Goal: Feedback & Contribution: Submit feedback/report problem

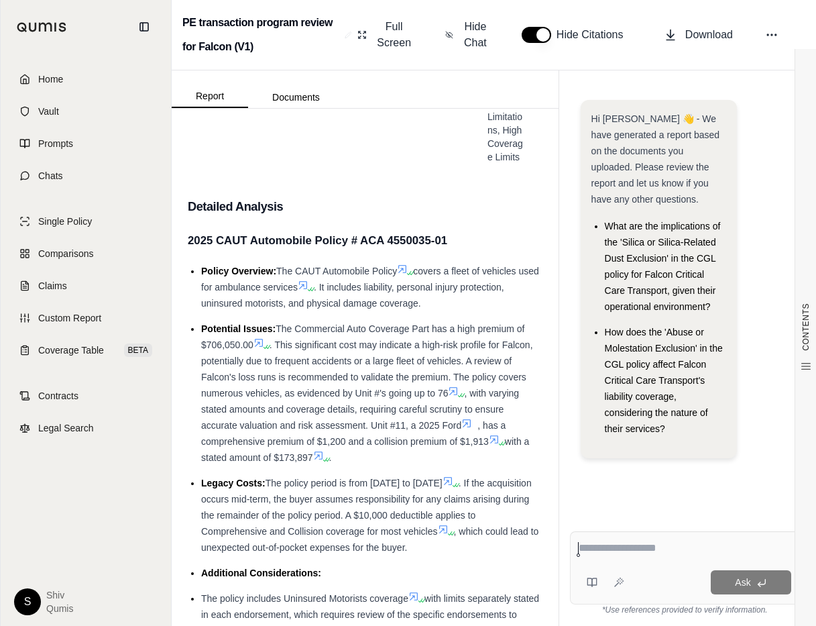
scroll to position [970, 0]
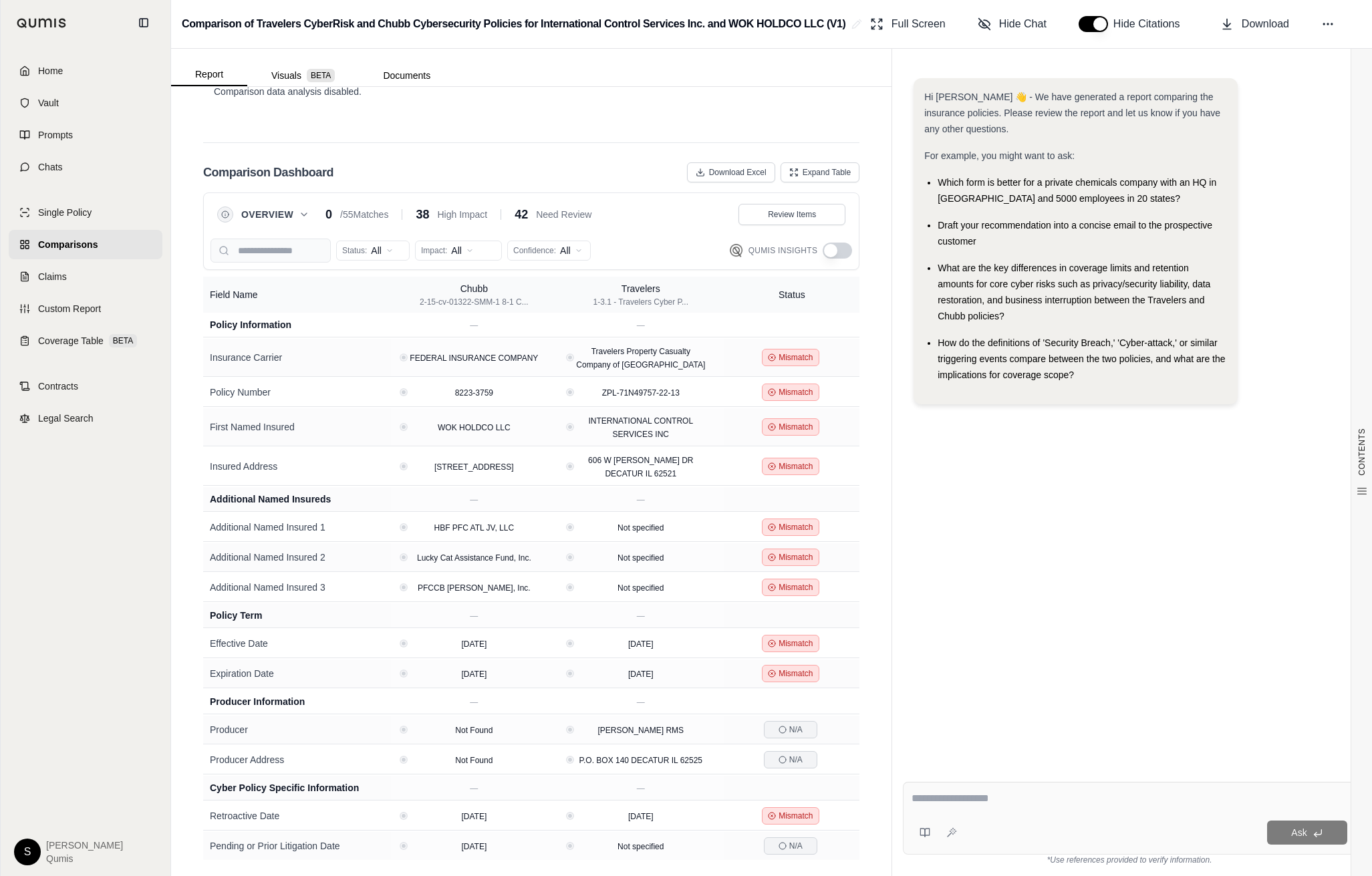
click at [841, 255] on button "button" at bounding box center [837, 250] width 30 height 16
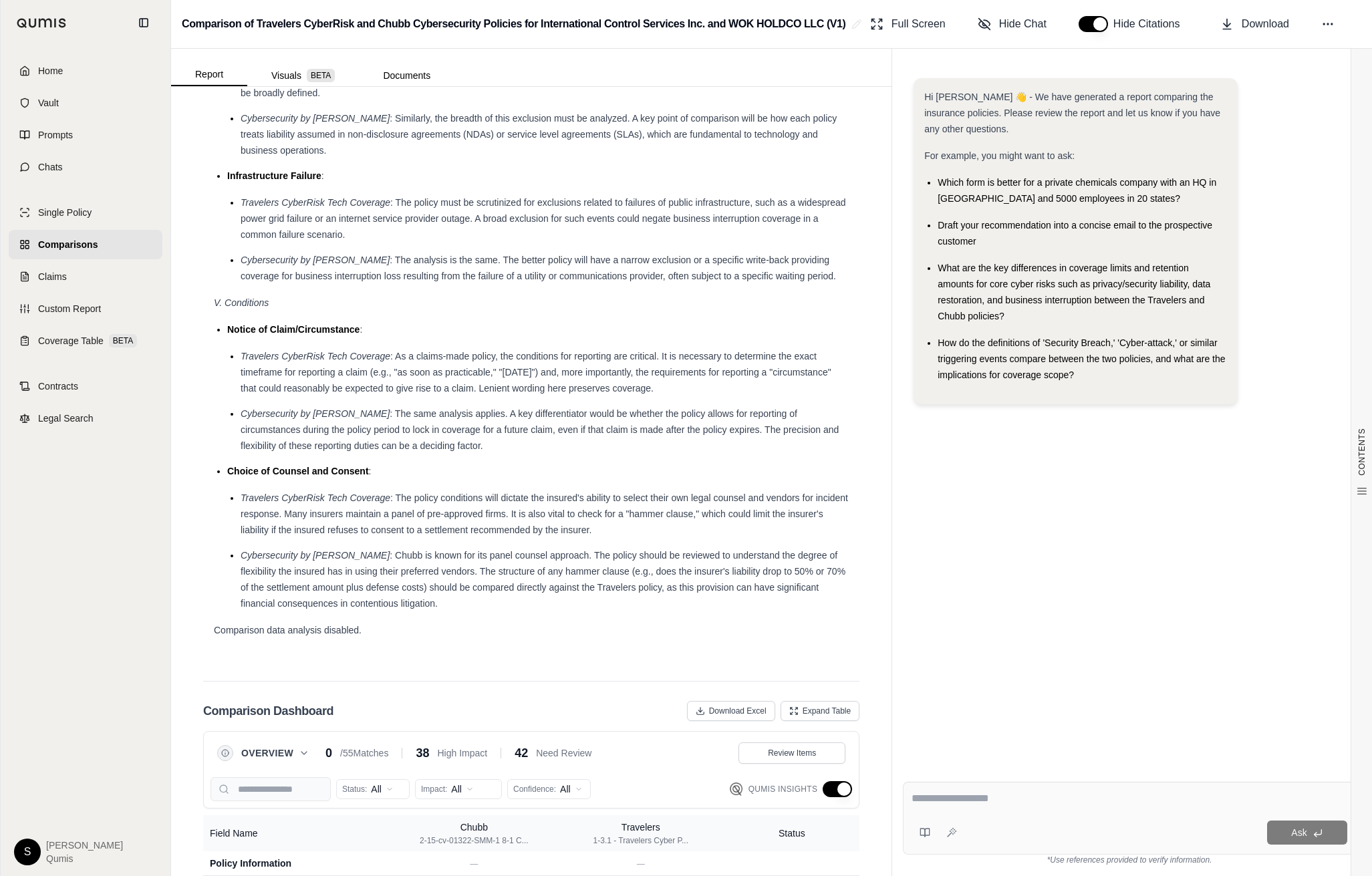
scroll to position [2835, 0]
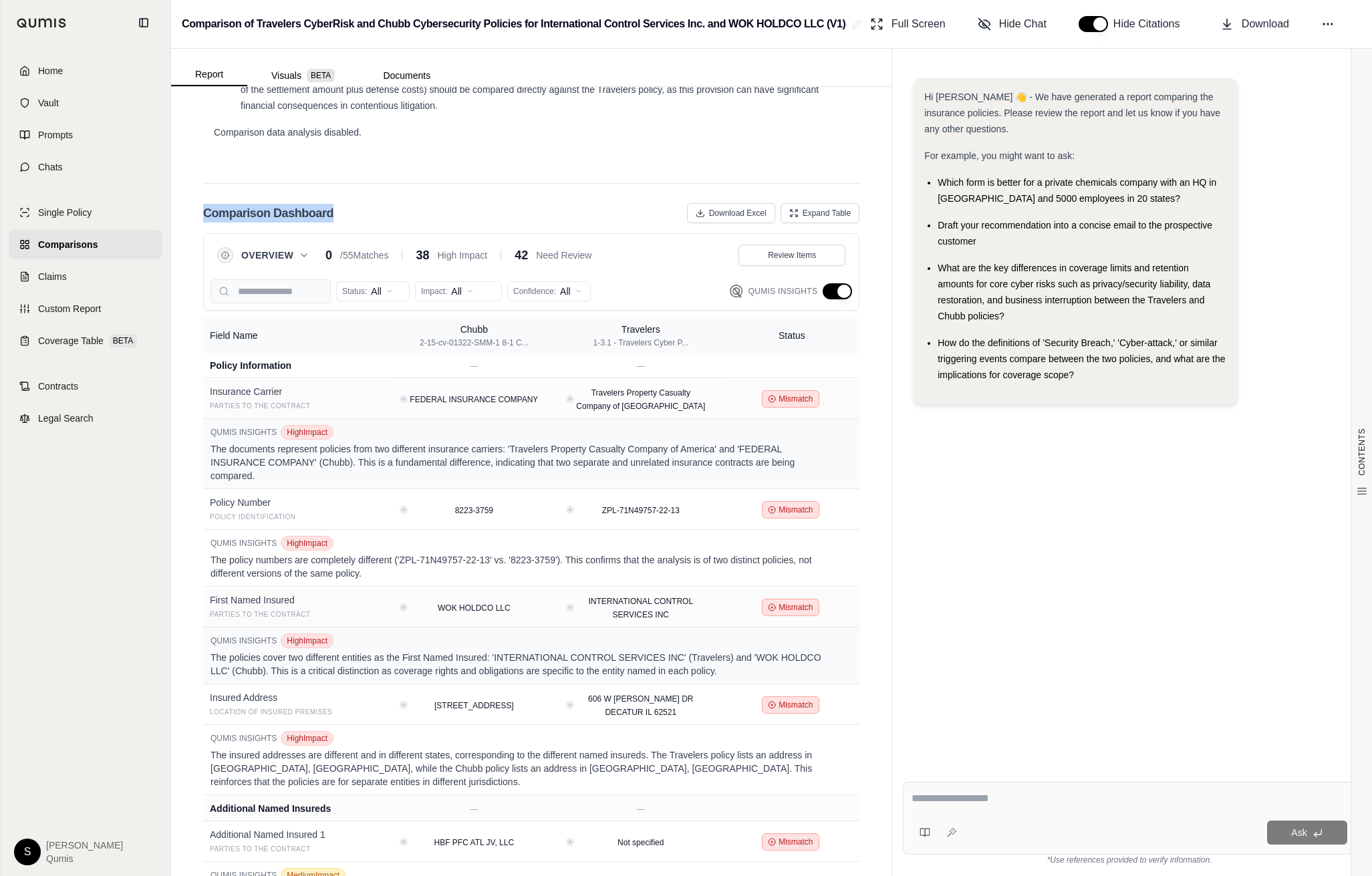
drag, startPoint x: 342, startPoint y: 219, endPoint x: 198, endPoint y: 162, distance: 154.9
click at [198, 162] on div "CONTENTS Table of Contents Key Findings: INSURANCE POLICY COMPARISON Introducti…" at bounding box center [531, 481] width 720 height 789
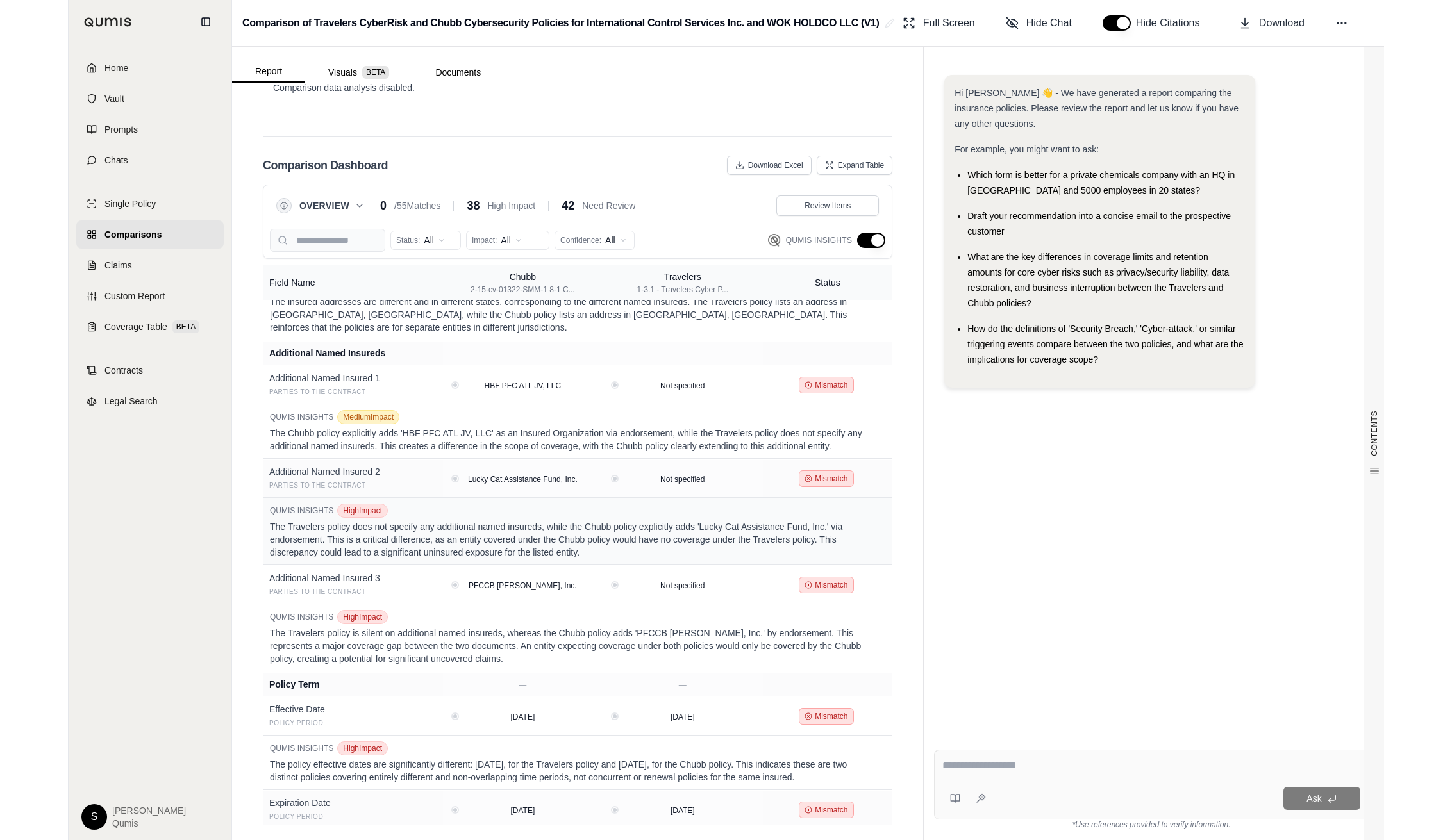
scroll to position [0, 0]
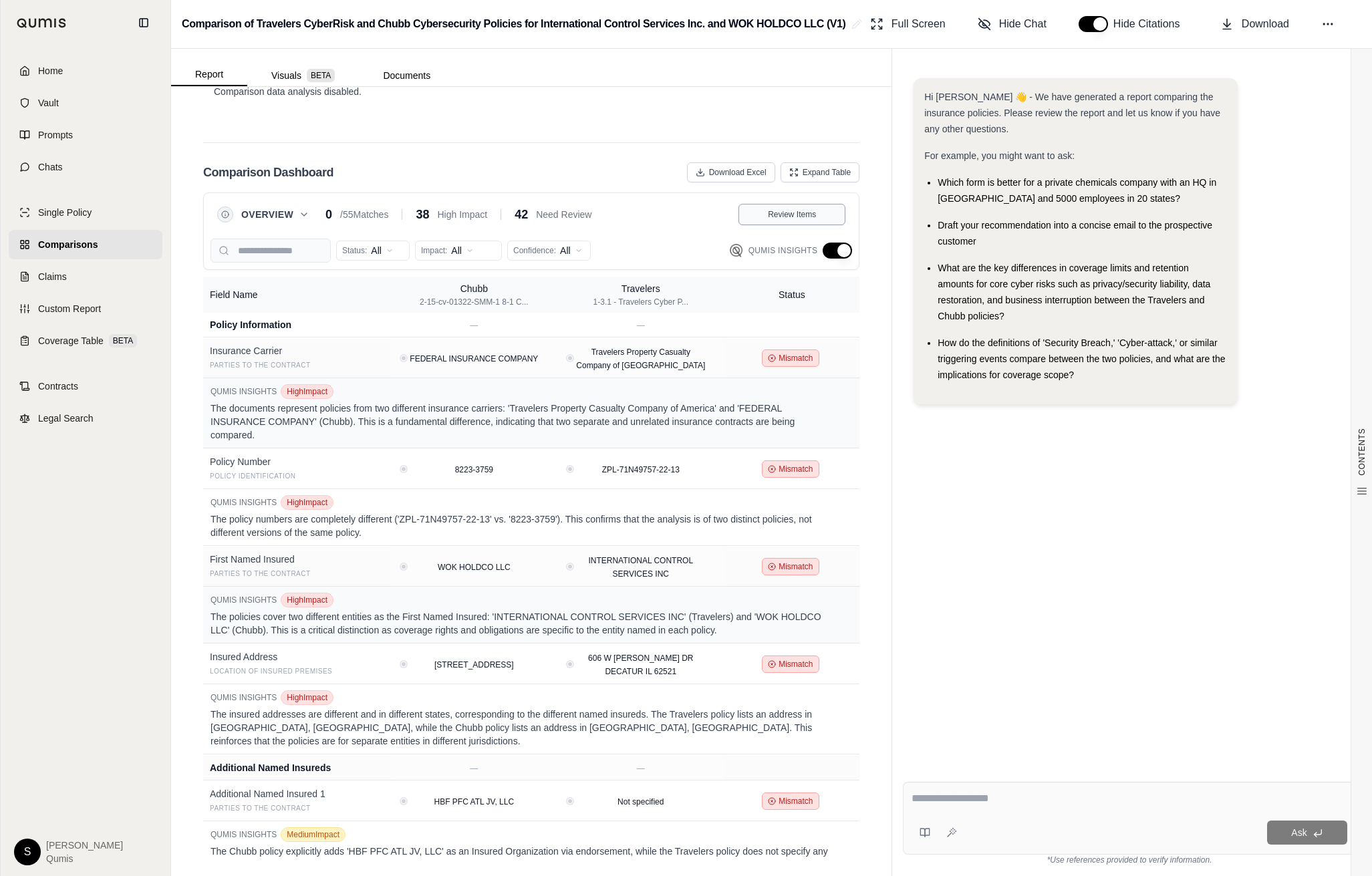
click at [798, 221] on button "Review Items" at bounding box center [791, 214] width 107 height 21
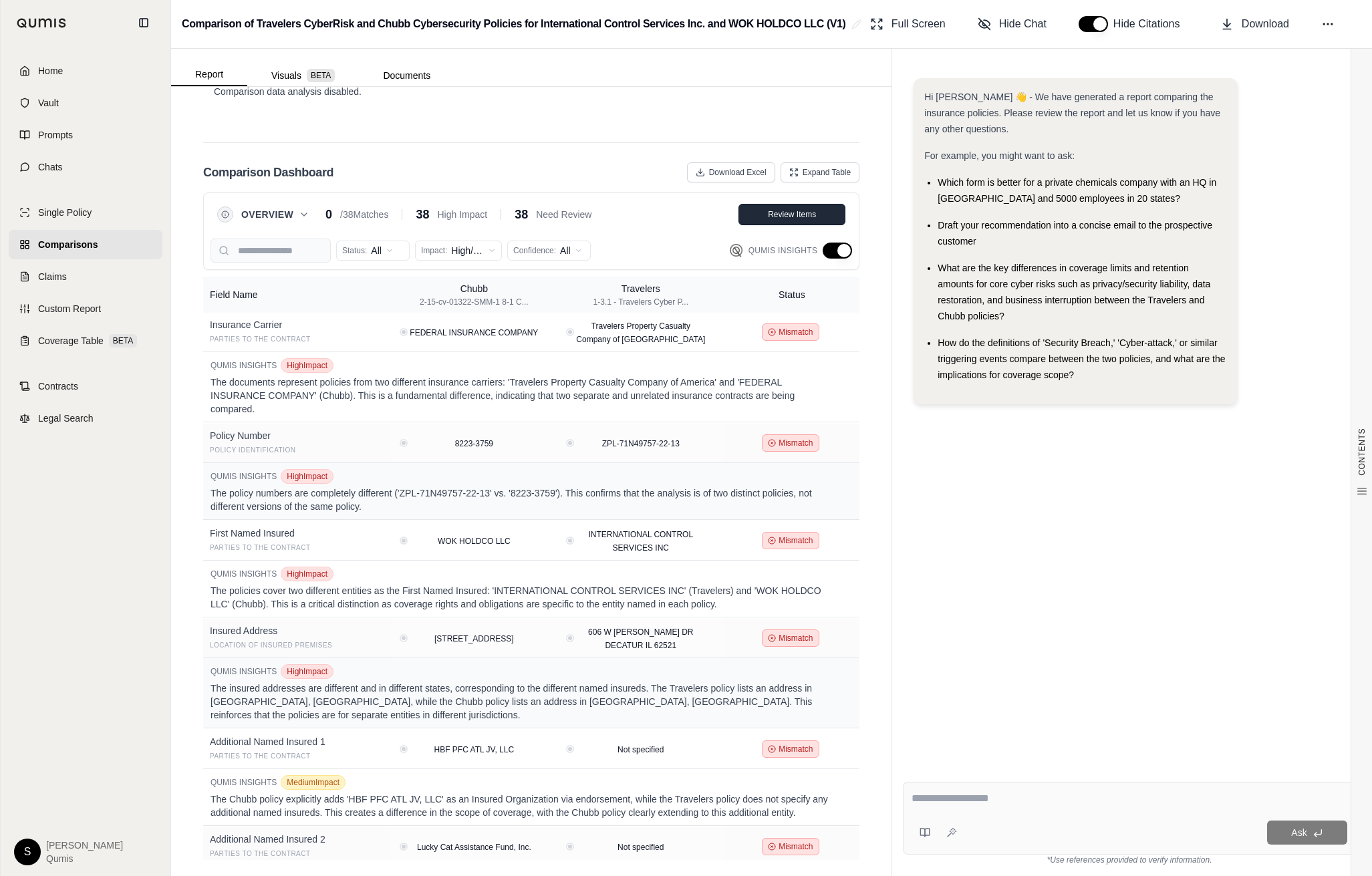
click at [798, 220] on button "Review Items" at bounding box center [791, 214] width 107 height 21
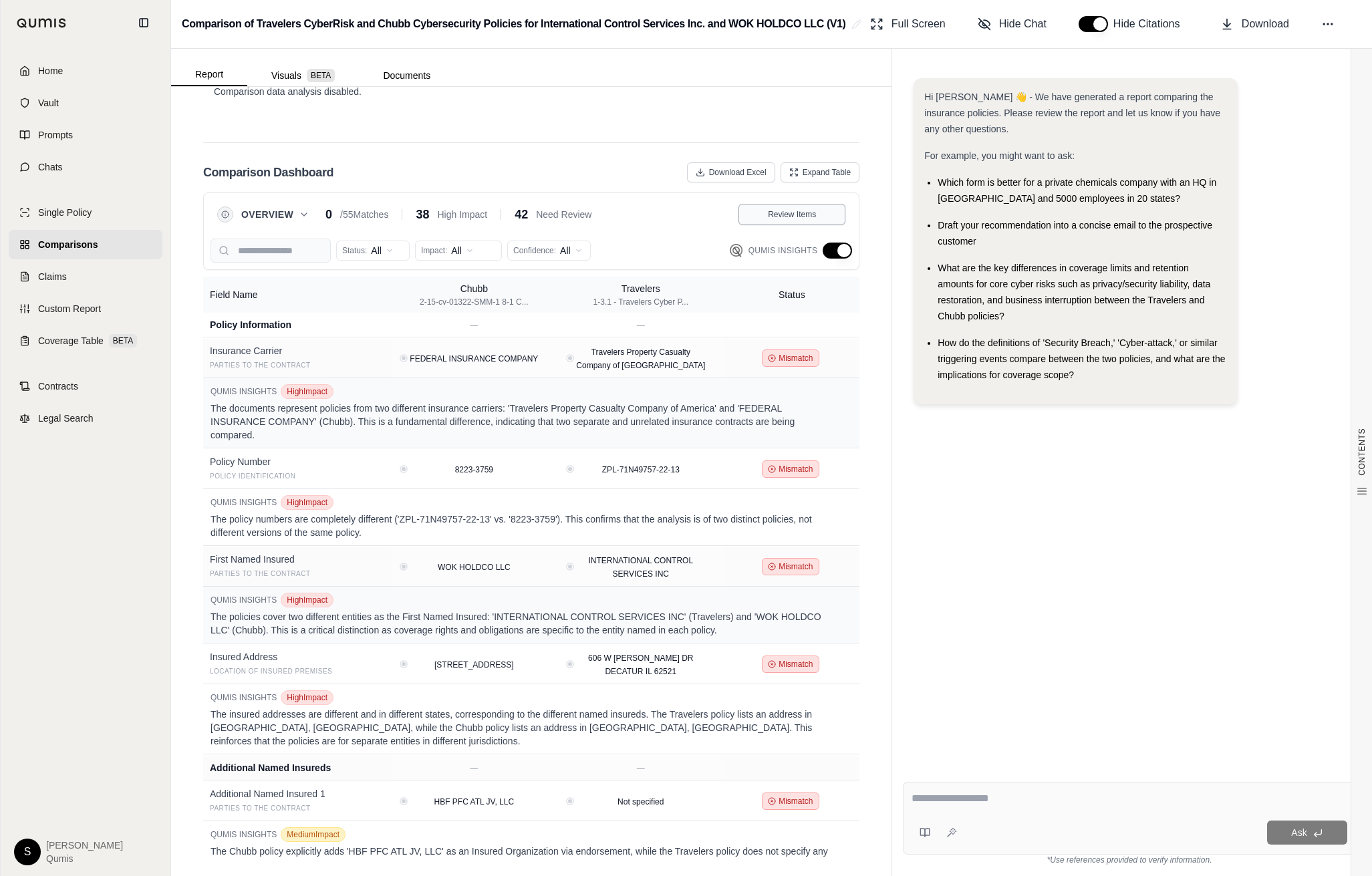
click at [798, 220] on button "Review Items" at bounding box center [791, 214] width 107 height 21
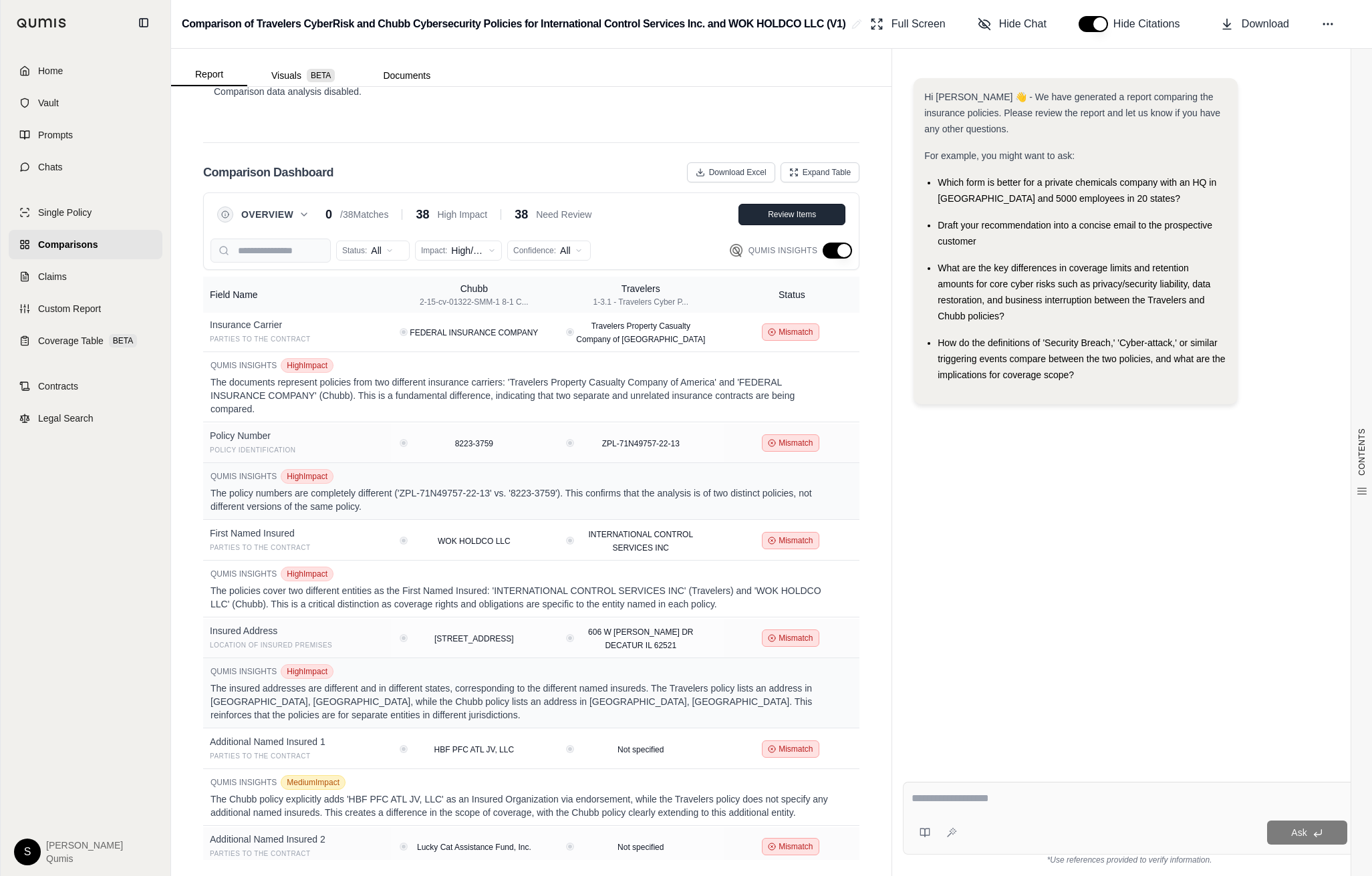
click at [798, 220] on button "Review Items" at bounding box center [791, 214] width 107 height 21
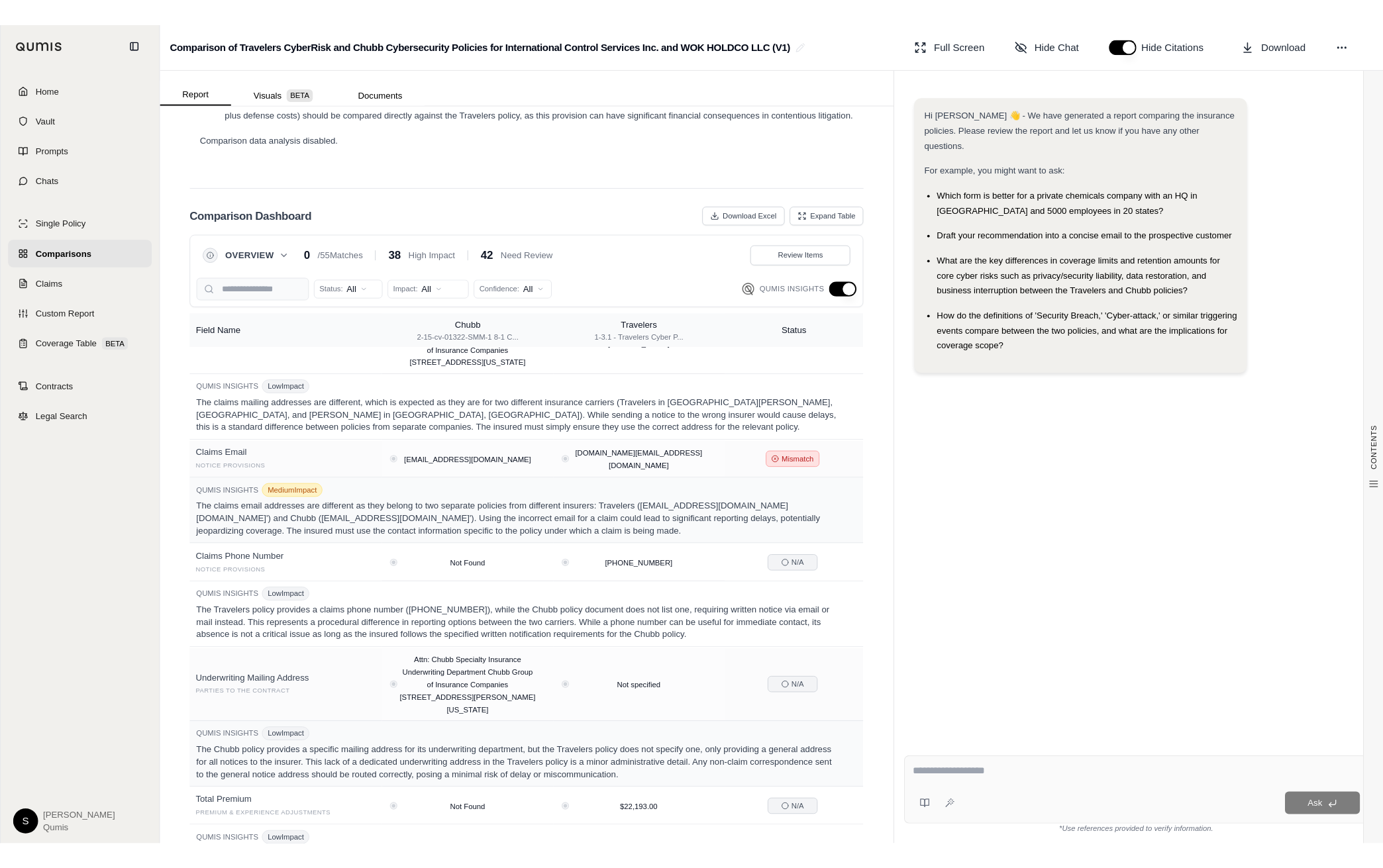
scroll to position [1677, 0]
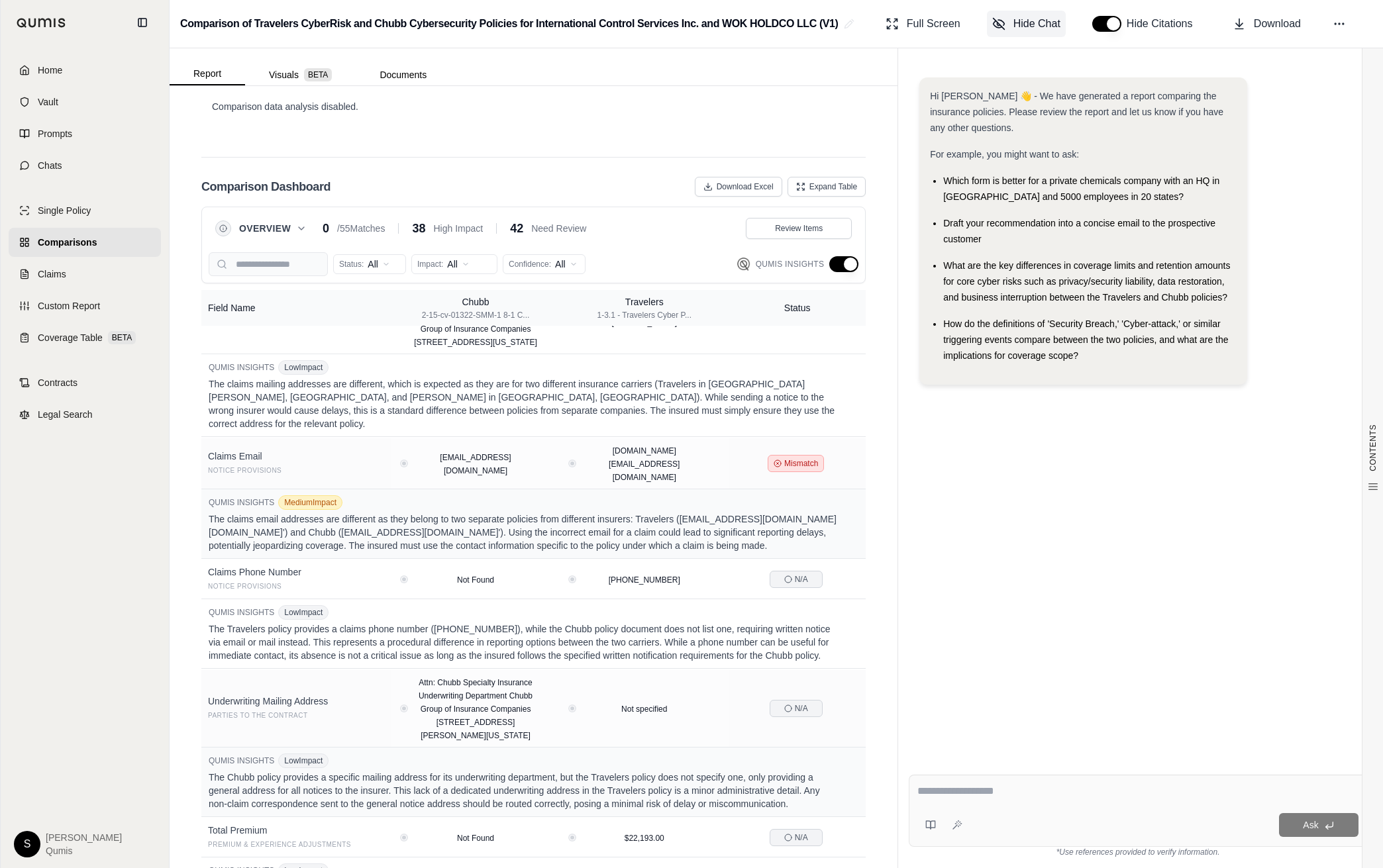
click at [1038, 25] on span "Hide Chat" at bounding box center [1037, 24] width 47 height 16
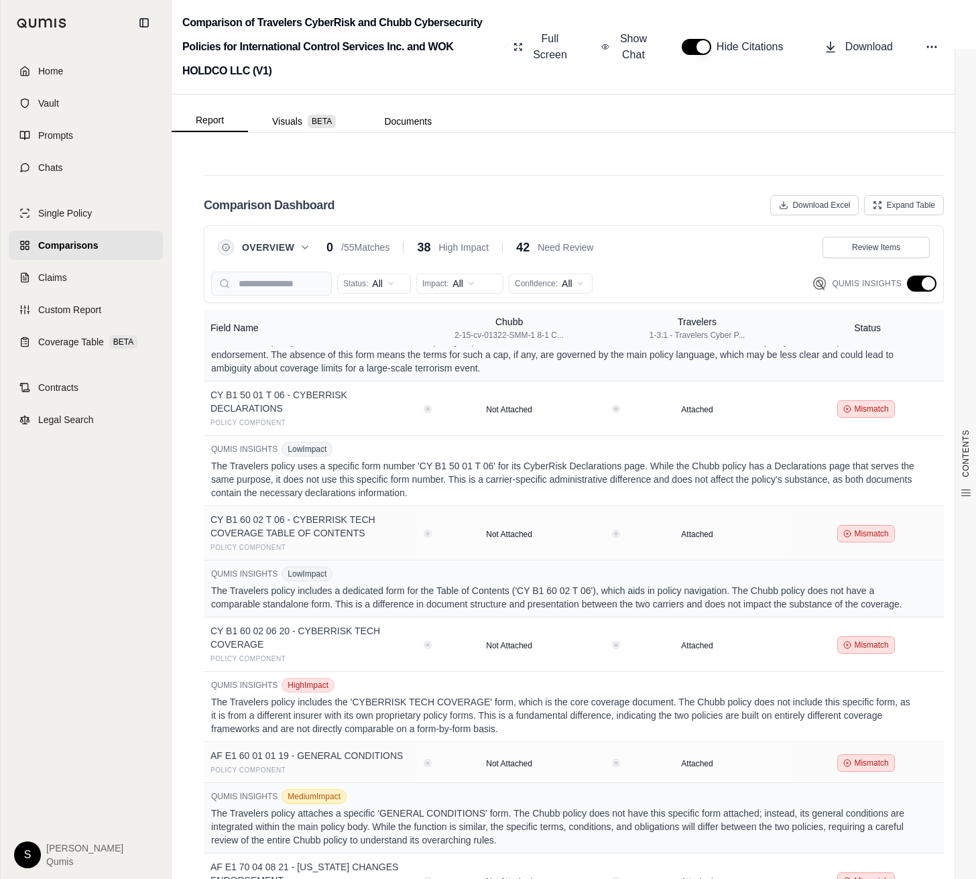
scroll to position [3097, 0]
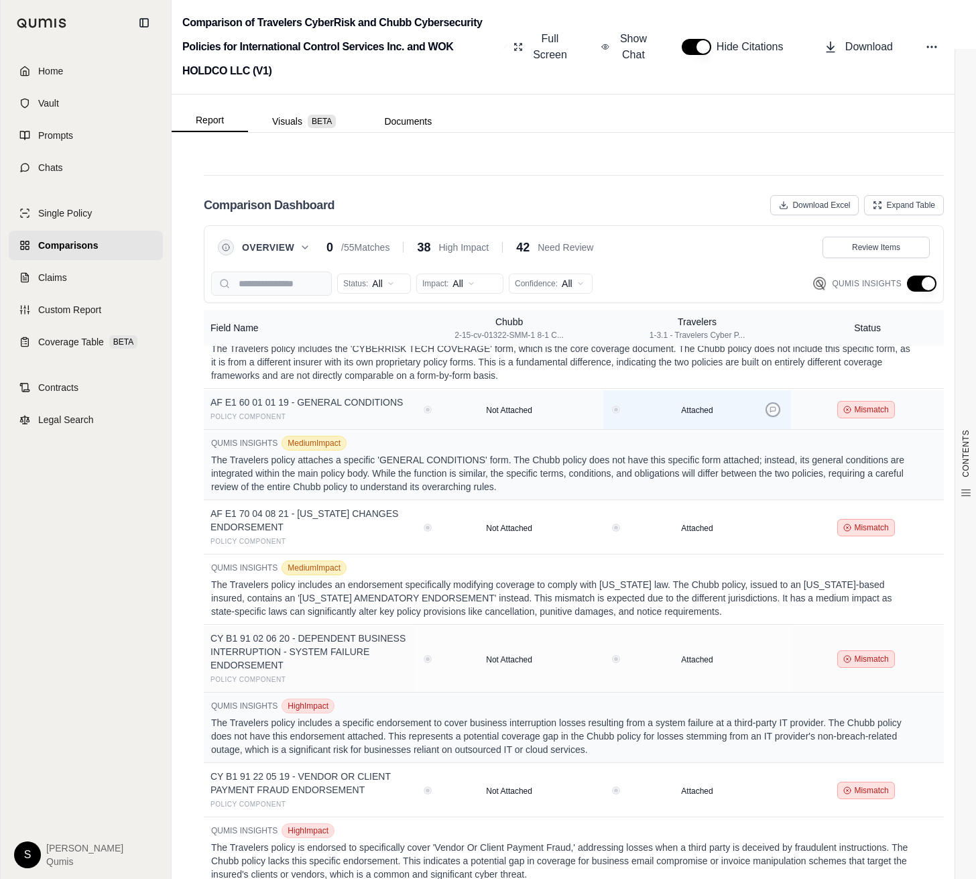
click at [772, 406] on icon at bounding box center [773, 409] width 7 height 7
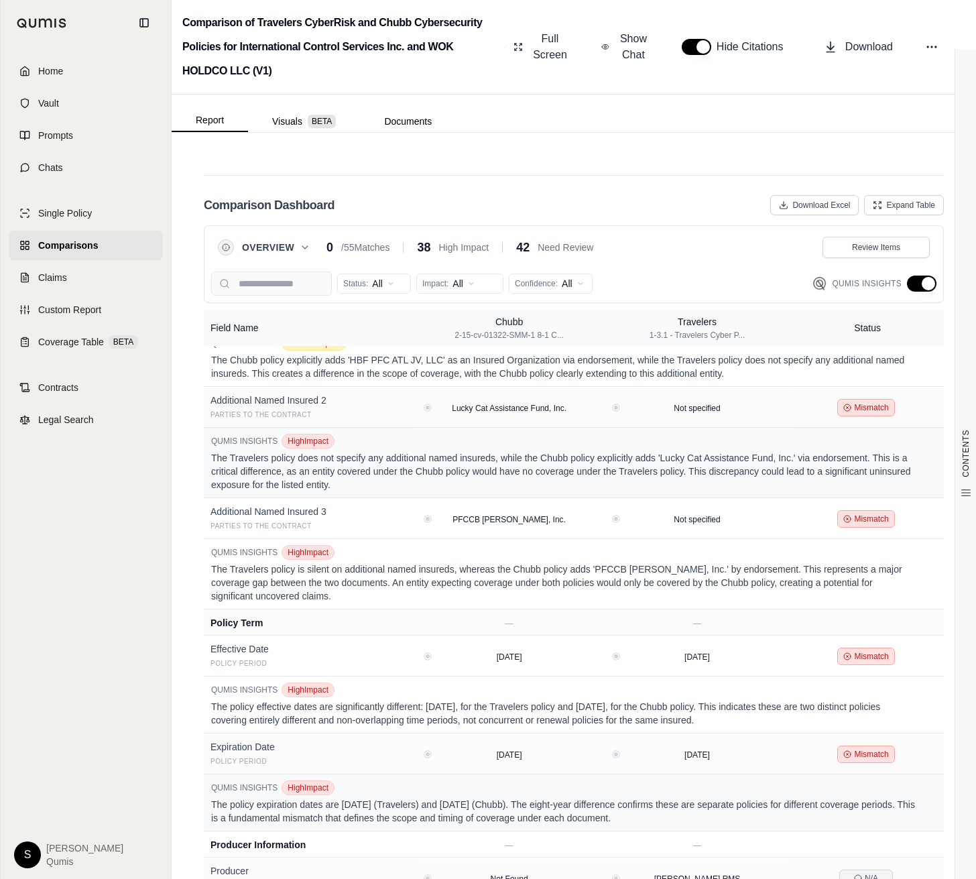
scroll to position [0, 0]
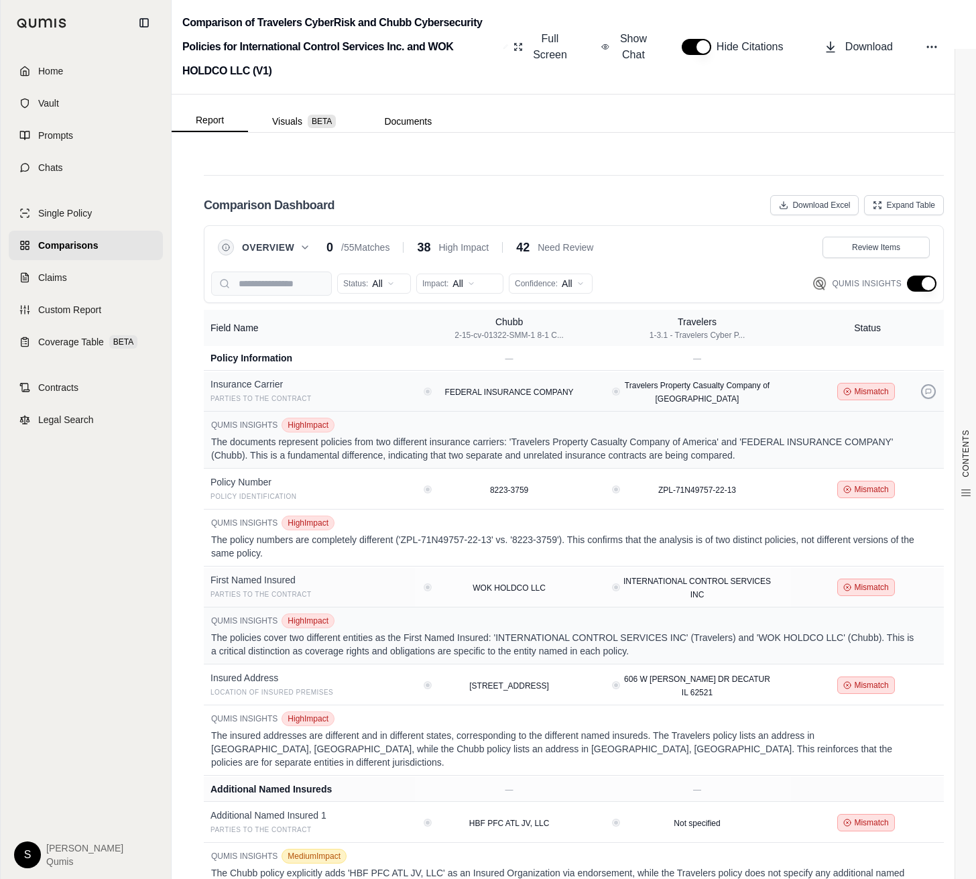
click at [929, 388] on icon at bounding box center [928, 391] width 7 height 7
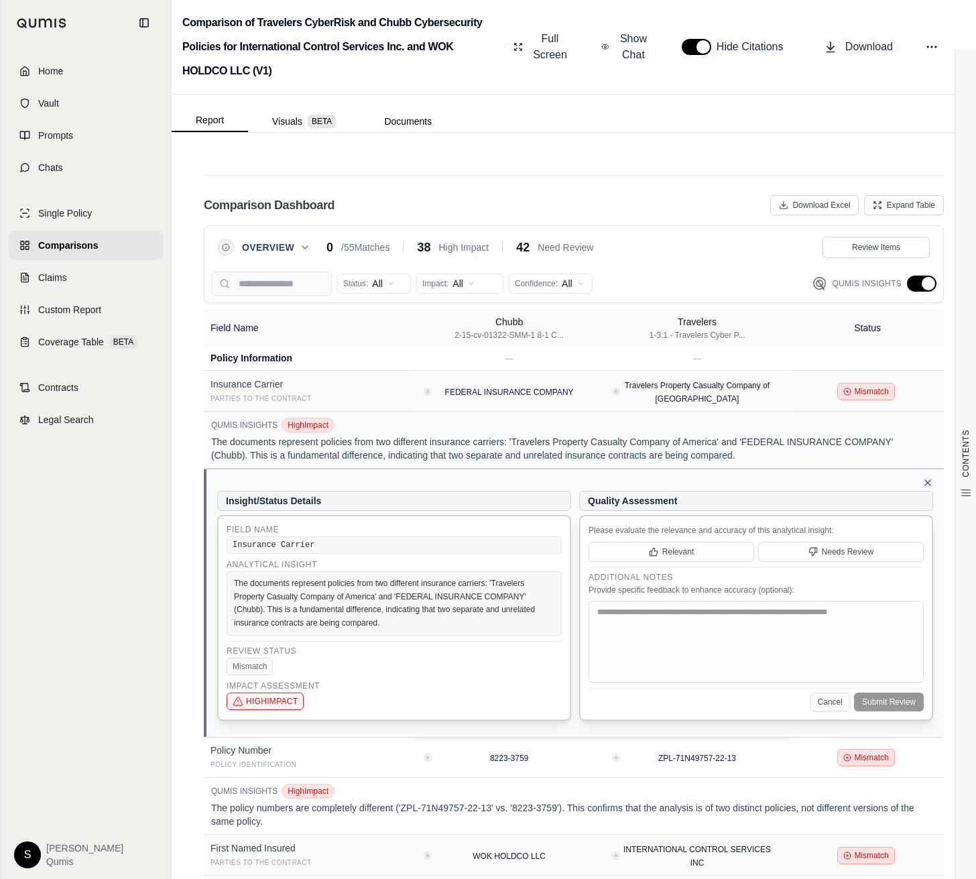
click at [924, 477] on icon at bounding box center [928, 482] width 11 height 11
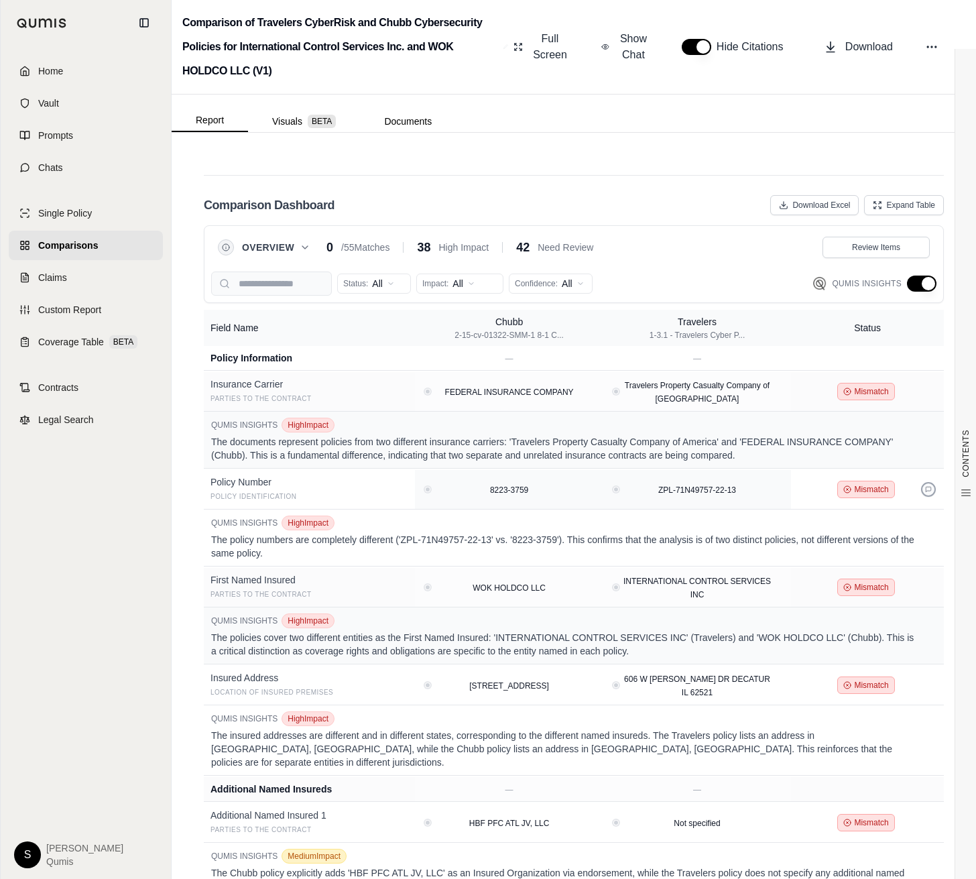
click at [927, 486] on icon at bounding box center [928, 489] width 7 height 7
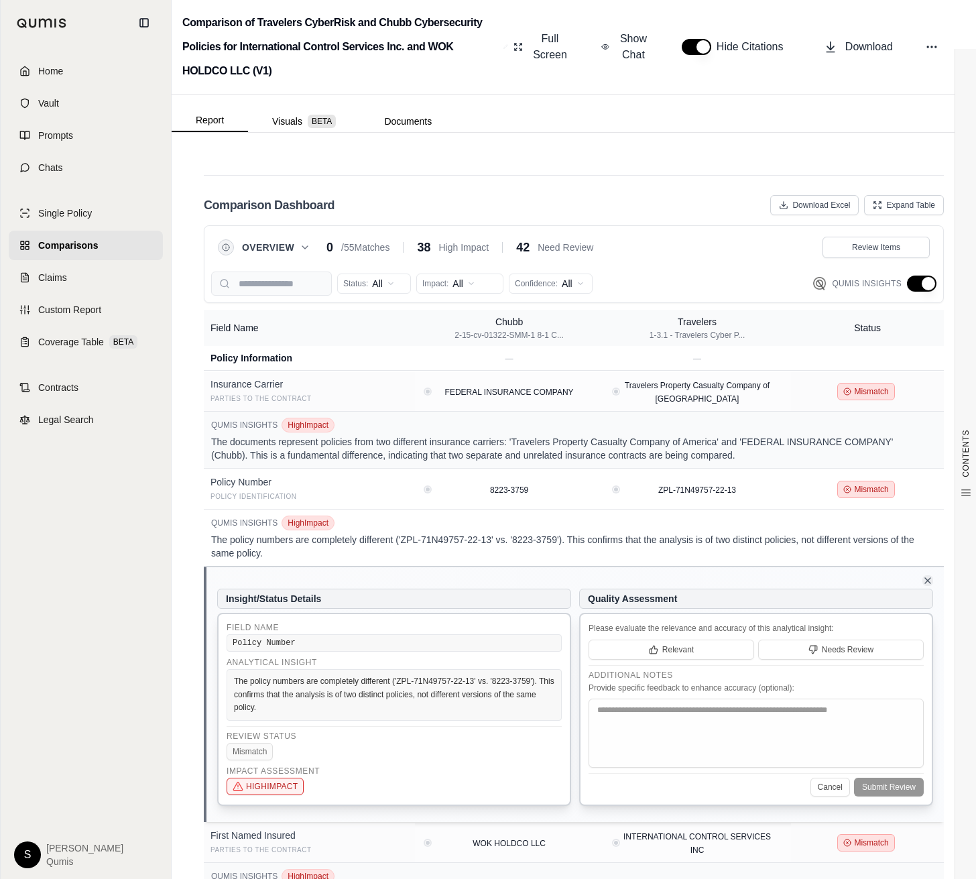
click at [928, 575] on icon at bounding box center [928, 580] width 11 height 11
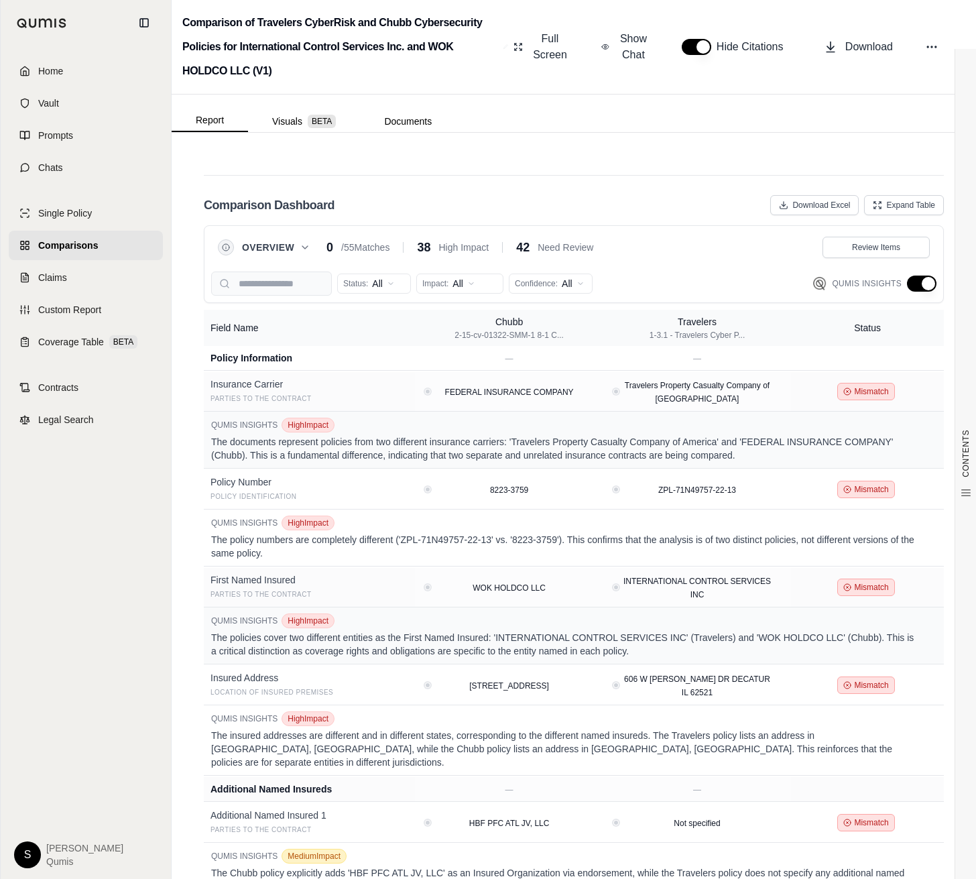
scroll to position [151, 0]
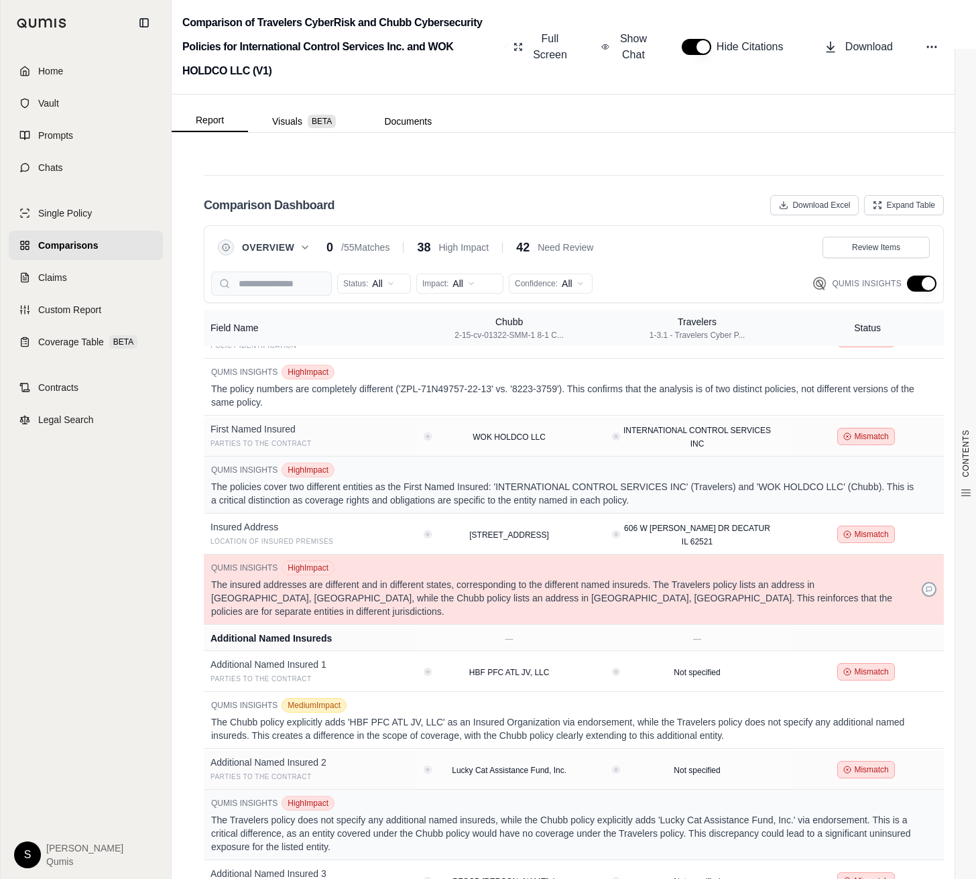
click at [928, 582] on button at bounding box center [929, 589] width 15 height 15
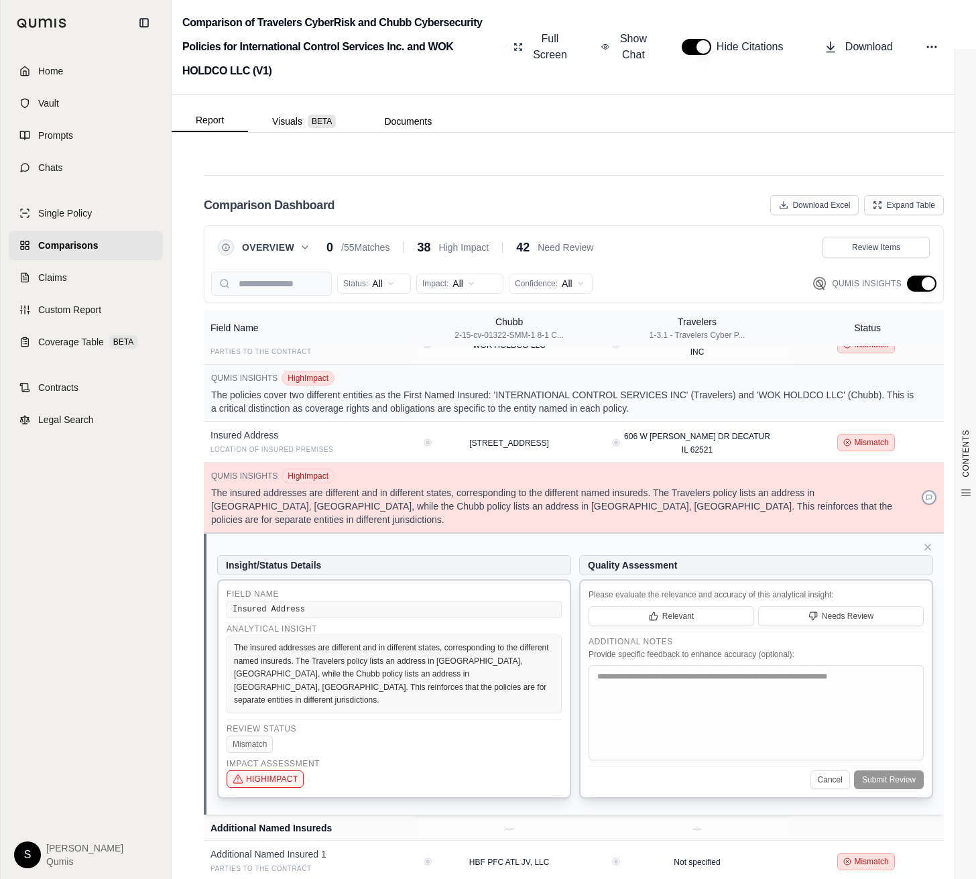
scroll to position [271, 0]
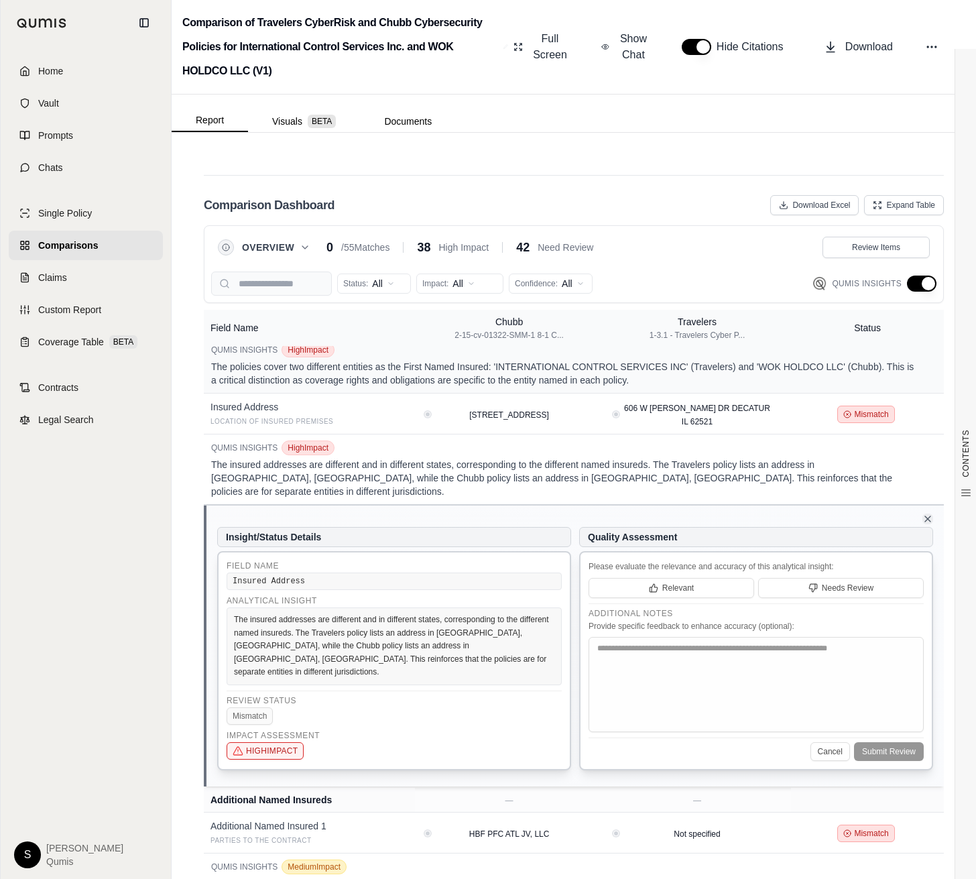
click at [930, 514] on icon at bounding box center [928, 519] width 11 height 11
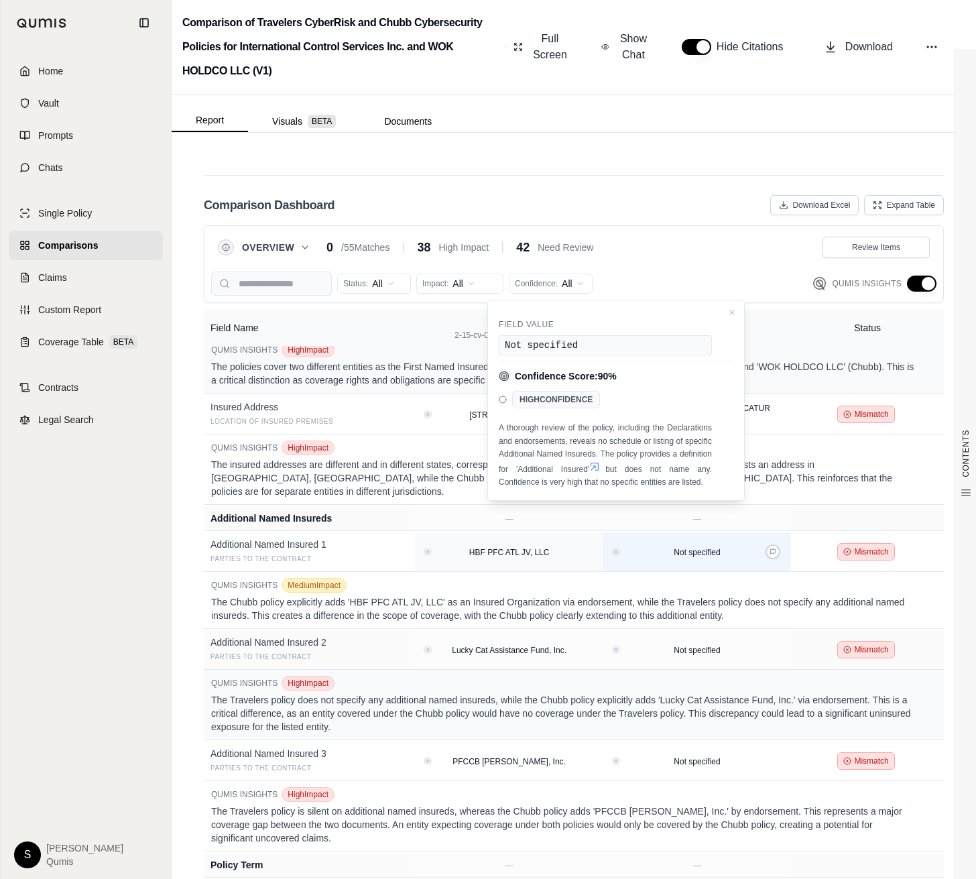
click at [615, 550] on button "View confidence details" at bounding box center [616, 552] width 5 height 5
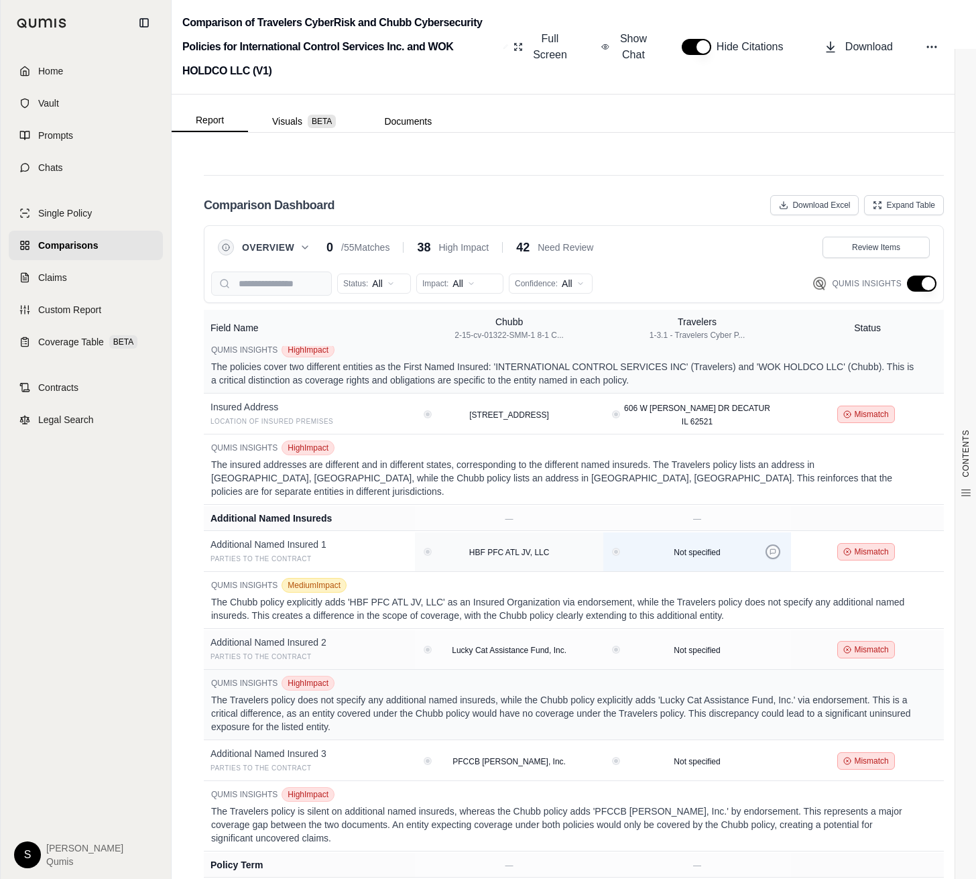
click at [774, 549] on icon at bounding box center [773, 552] width 7 height 7
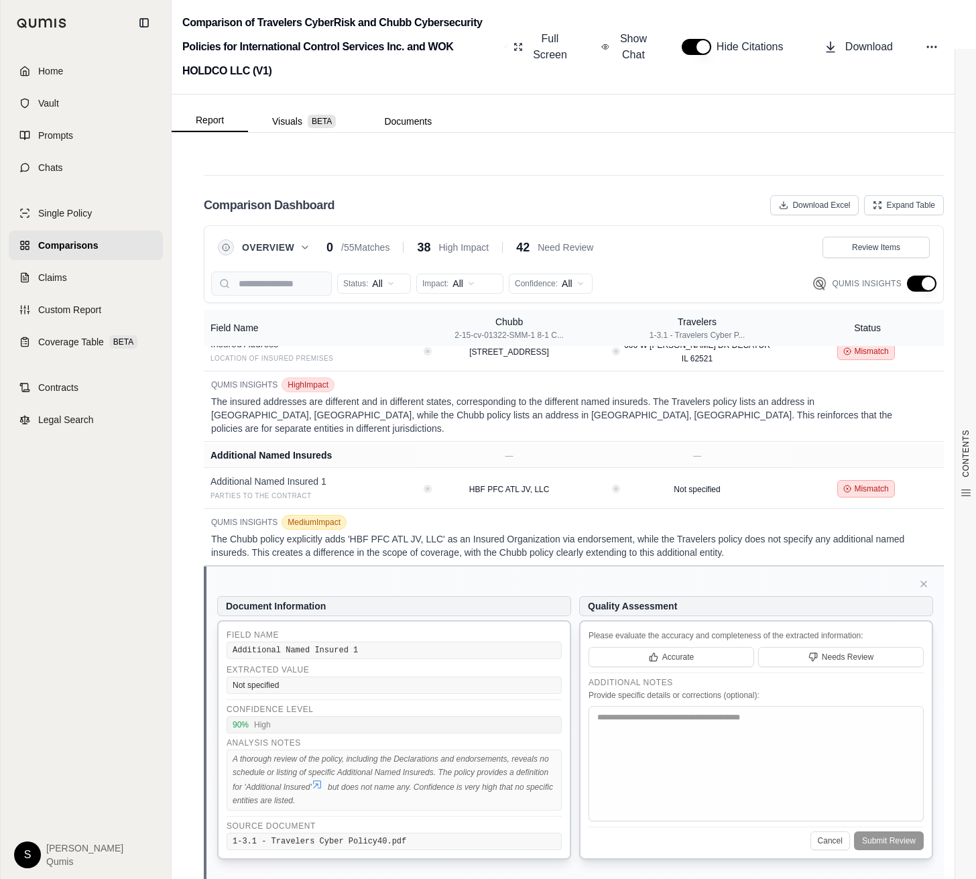
scroll to position [435, 0]
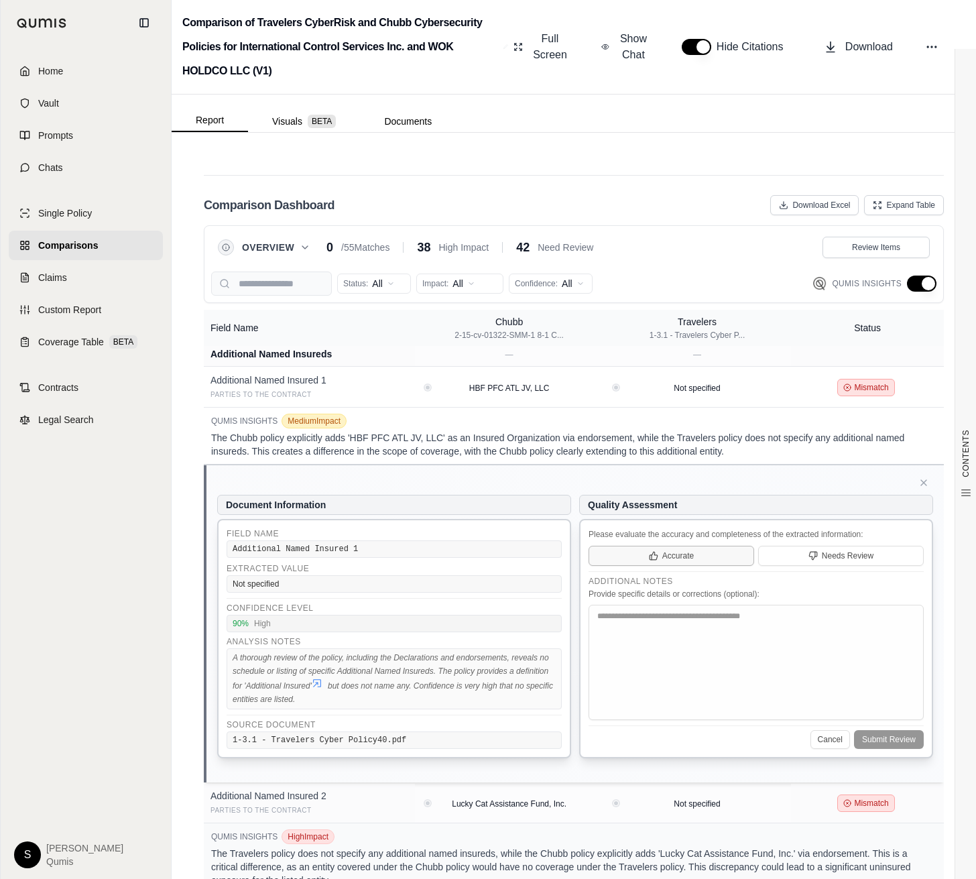
click at [694, 546] on button "Accurate" at bounding box center [672, 556] width 166 height 20
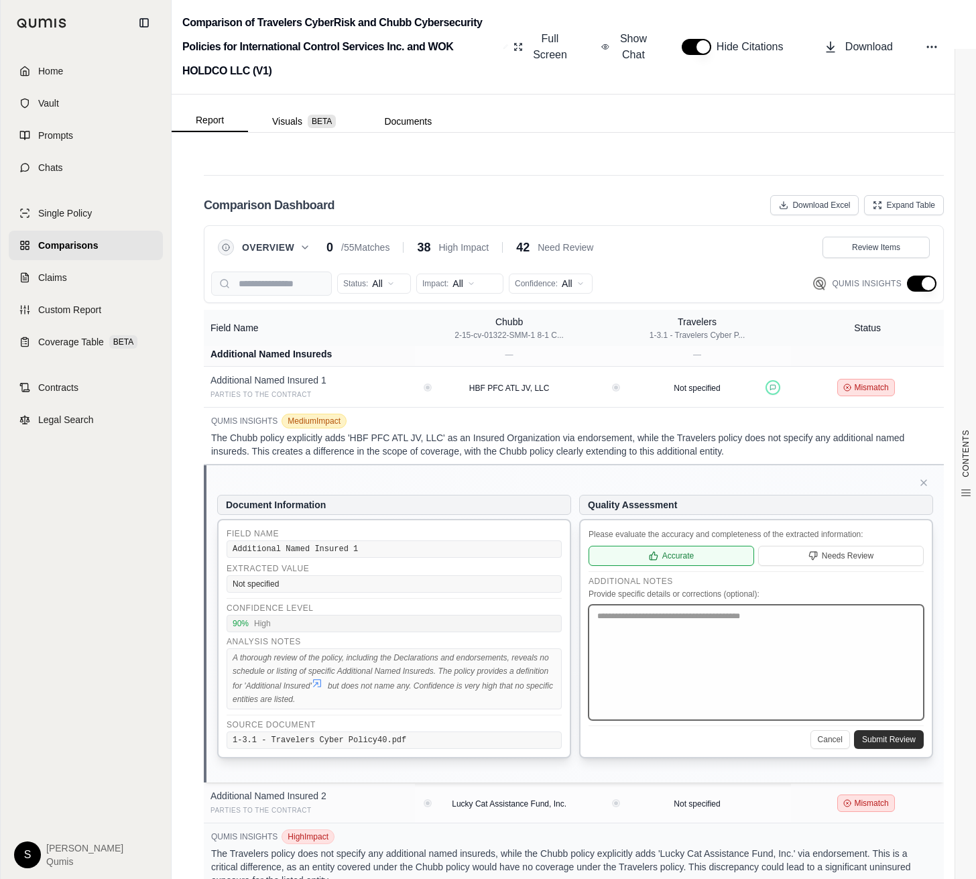
click at [728, 610] on textarea at bounding box center [756, 662] width 335 height 115
drag, startPoint x: 636, startPoint y: 569, endPoint x: 568, endPoint y: 565, distance: 67.8
type textarea "******"
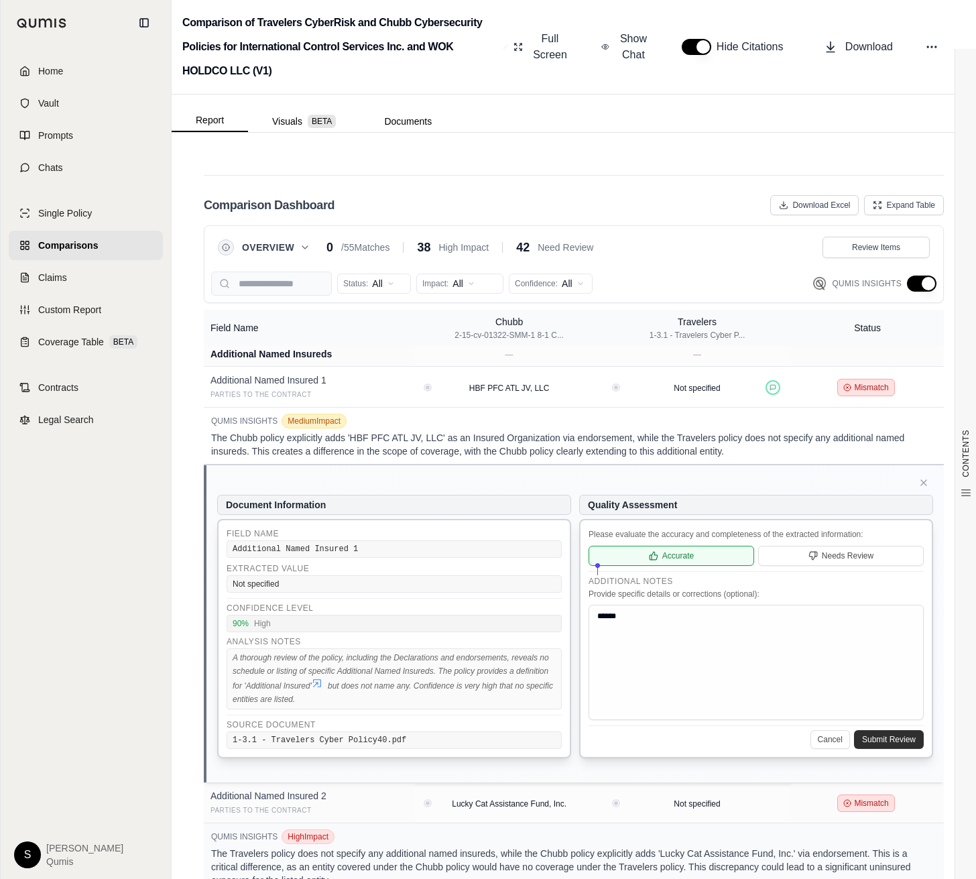
click at [568, 565] on div "Document Information Field Name Additional Named Insured 1 Extracted Value Not …" at bounding box center [575, 626] width 716 height 290
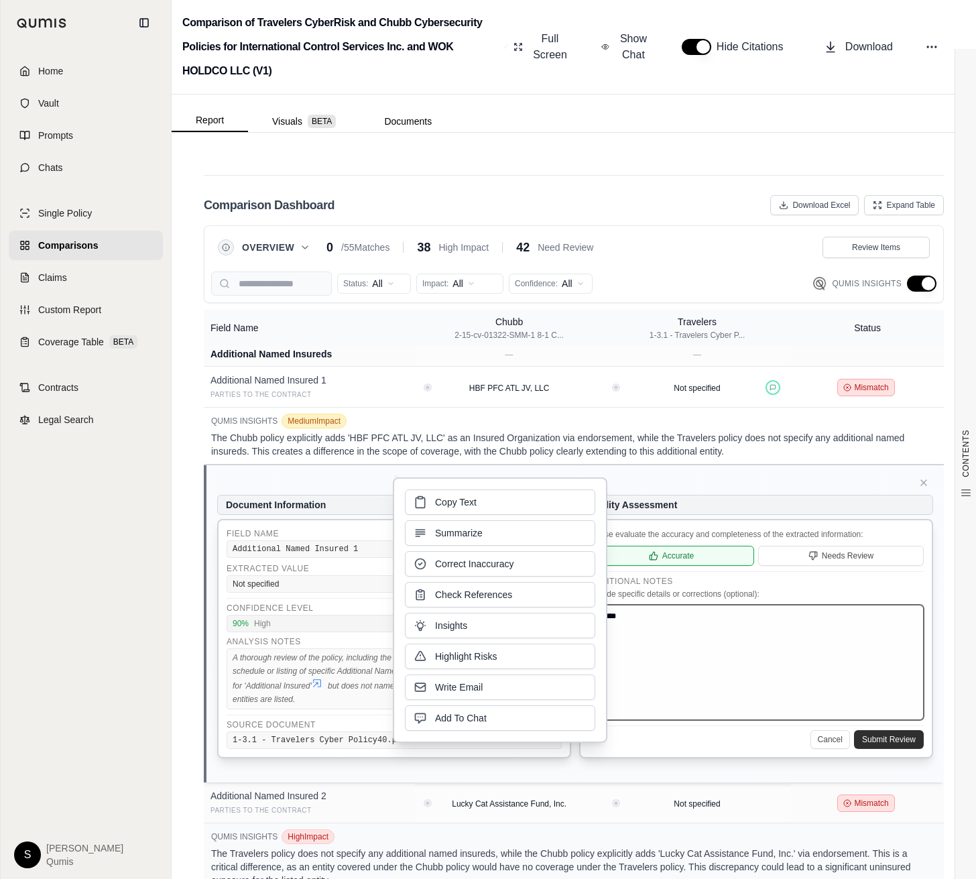
click at [667, 612] on textarea "******" at bounding box center [756, 662] width 335 height 115
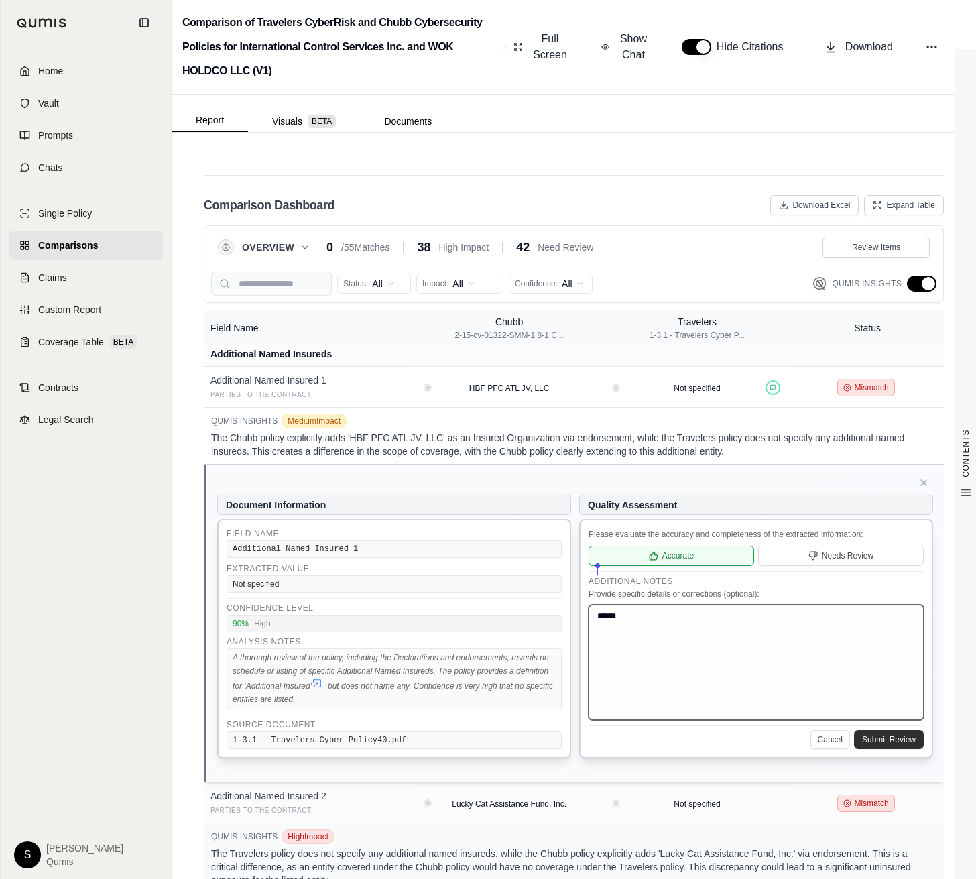
drag, startPoint x: 730, startPoint y: 604, endPoint x: 534, endPoint y: 564, distance: 199.8
click at [534, 564] on div "Document Information Field Name Additional Named Insured 1 Extracted Value Not …" at bounding box center [575, 626] width 716 height 290
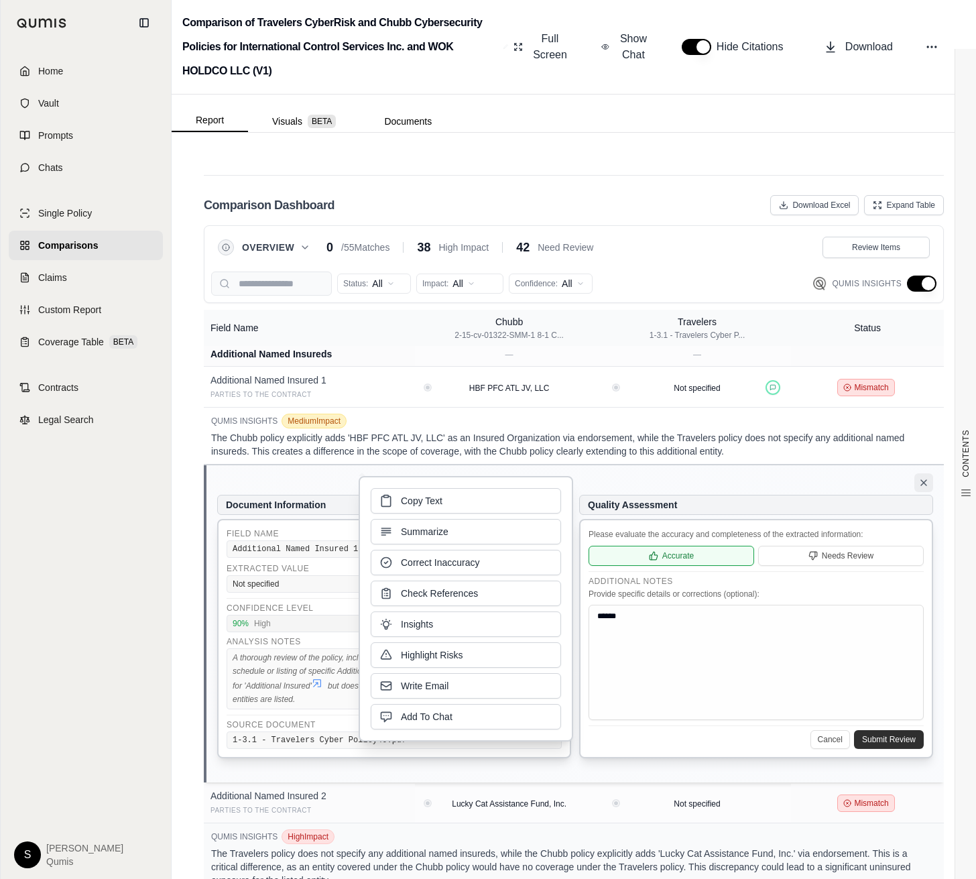
click at [926, 480] on icon at bounding box center [923, 482] width 5 height 5
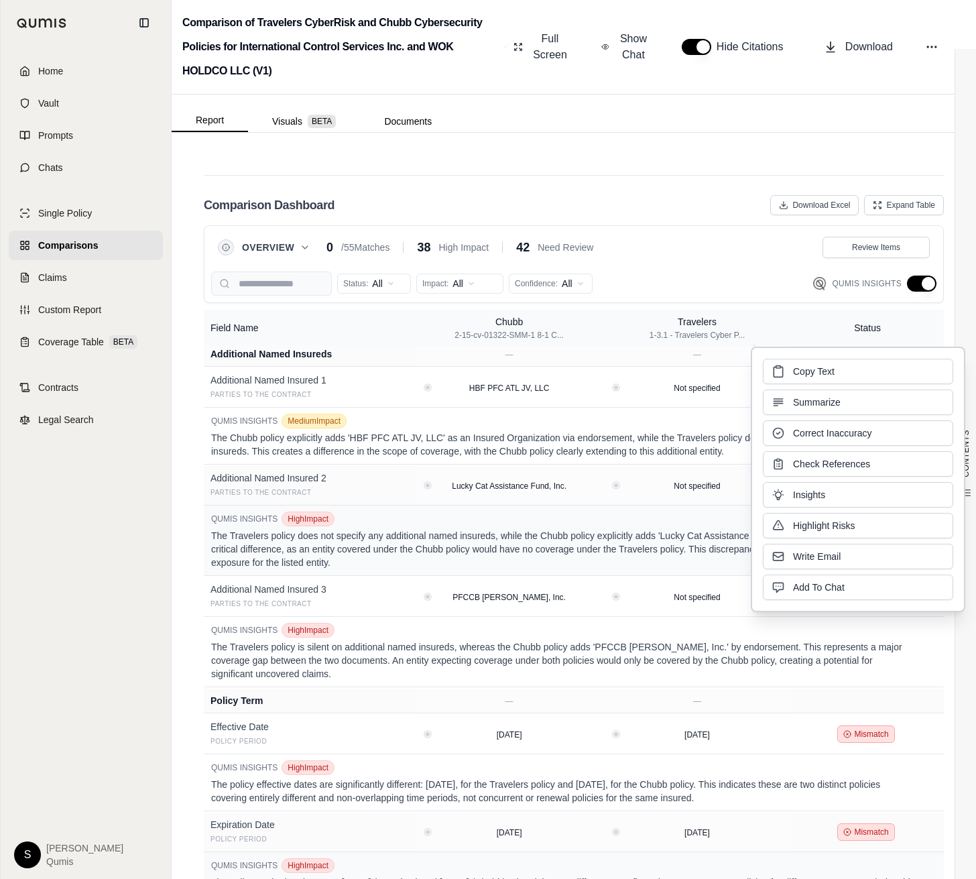
click at [750, 272] on div "Status: All Impact: All Confidence: All Qumis Insights" at bounding box center [574, 284] width 726 height 24
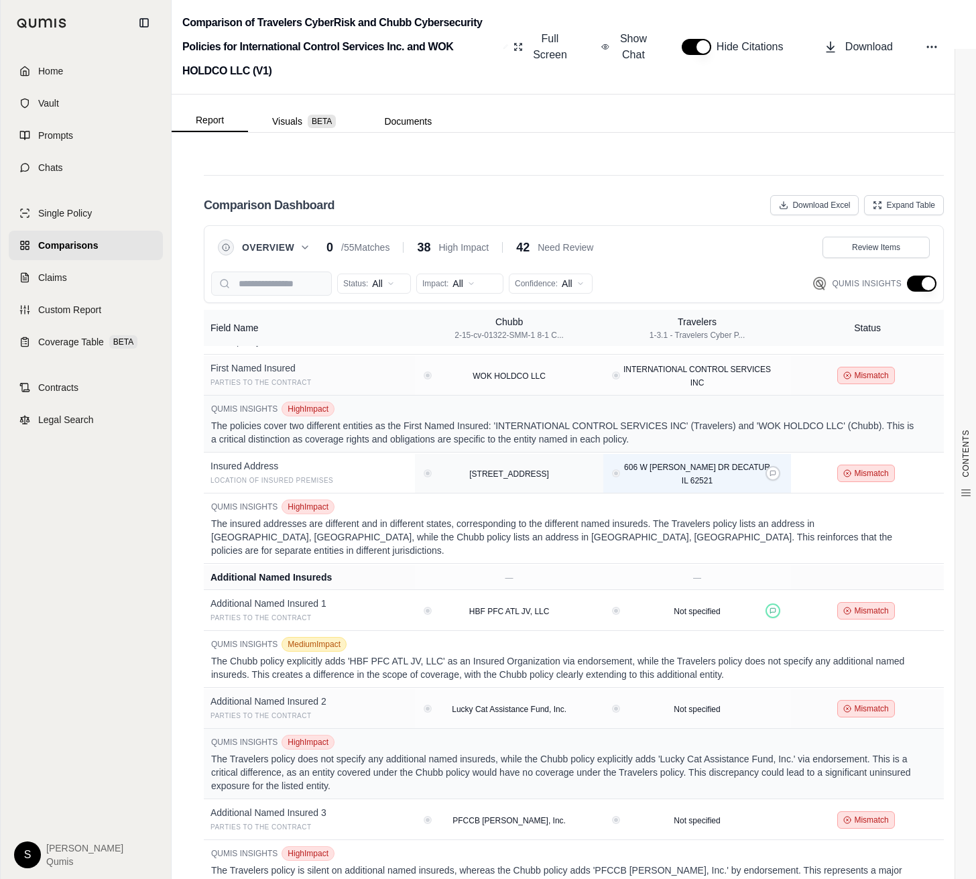
scroll to position [211, 0]
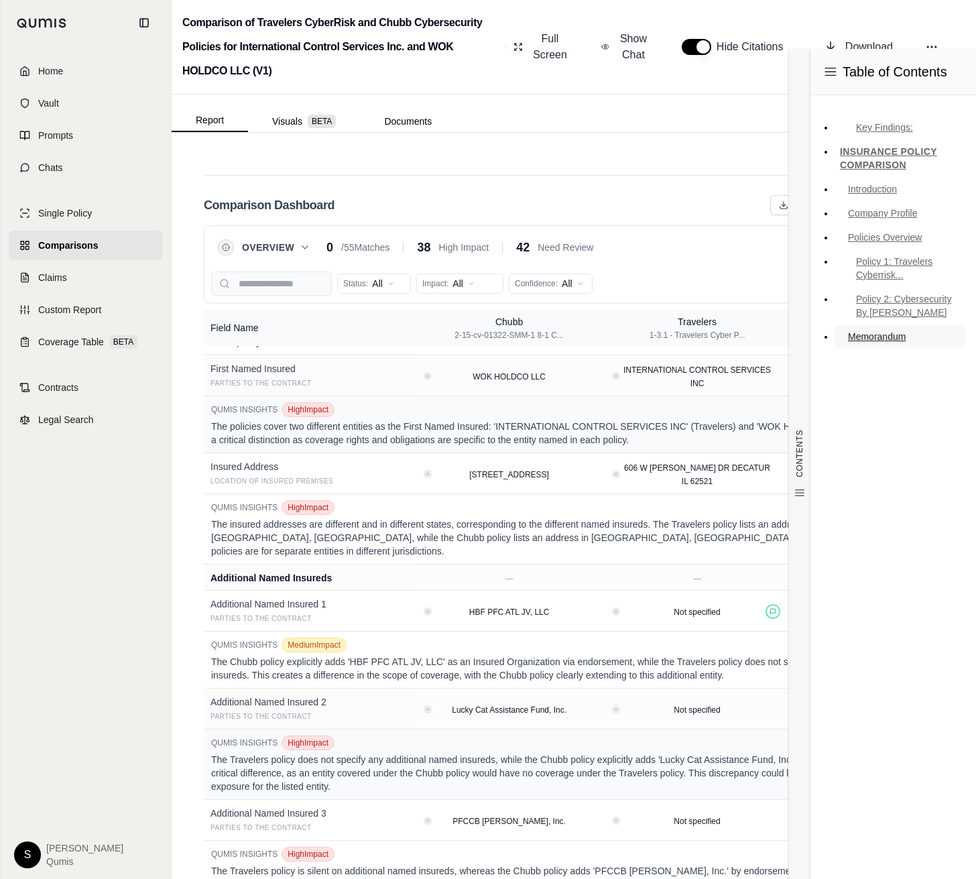
click at [882, 326] on link "Memorandum" at bounding box center [900, 336] width 131 height 21
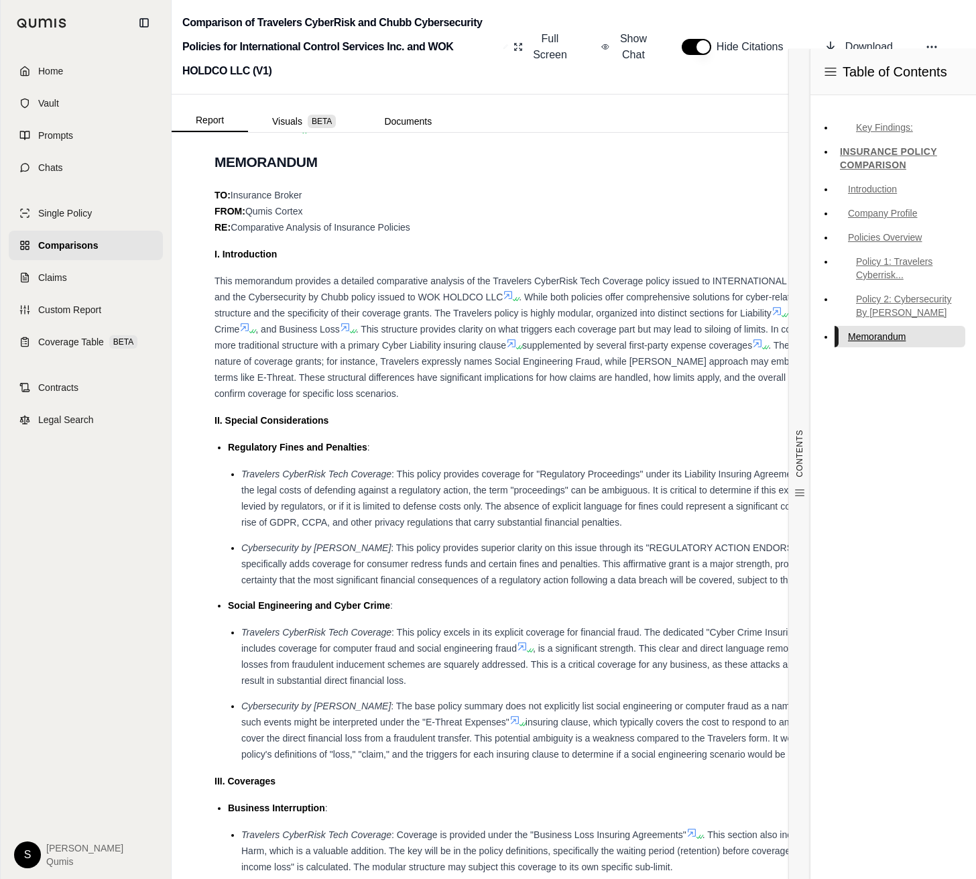
scroll to position [1049, 0]
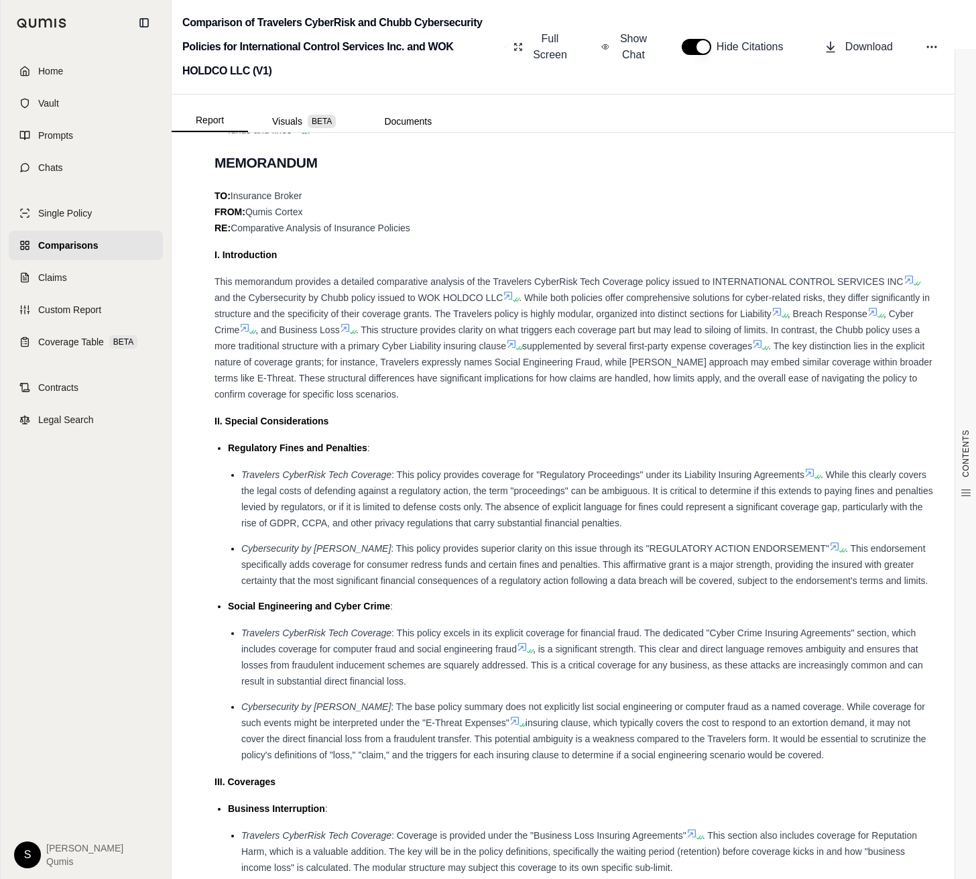
click at [679, 304] on div "This memorandum provides a detailed comparative analysis of the Travelers Cyber…" at bounding box center [574, 338] width 719 height 129
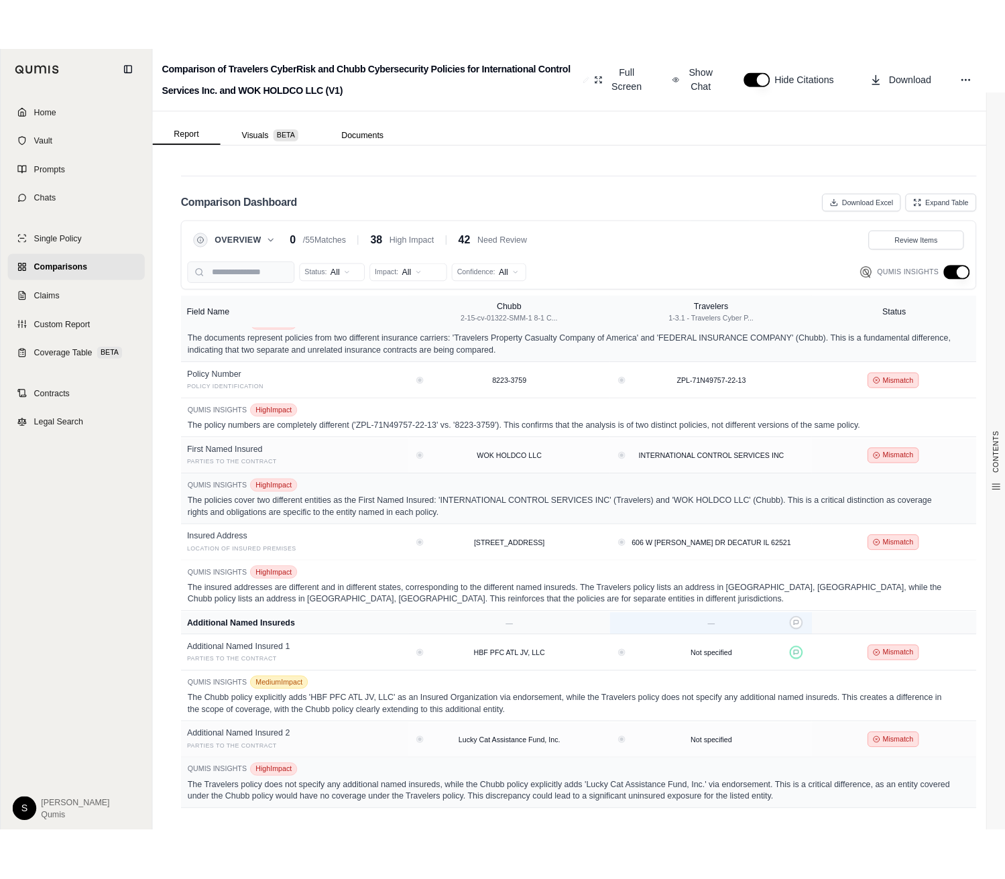
scroll to position [0, 0]
